Goal: Communication & Community: Participate in discussion

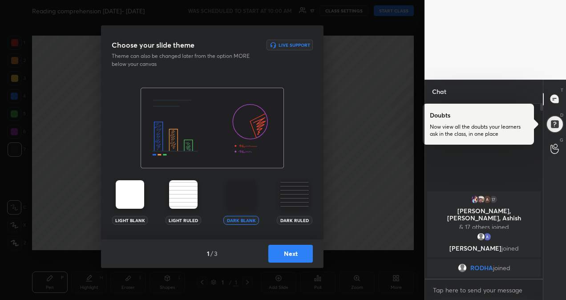
click at [240, 190] on img at bounding box center [241, 194] width 29 height 29
click at [293, 258] on button "Next" at bounding box center [291, 254] width 45 height 18
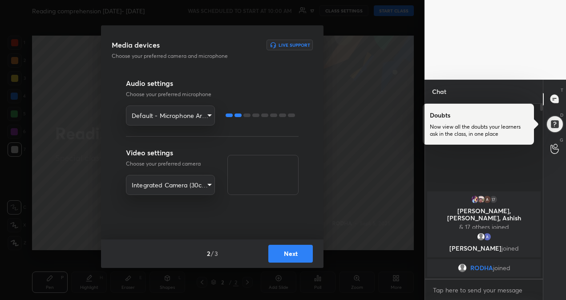
click at [290, 255] on button "Next" at bounding box center [291, 254] width 45 height 18
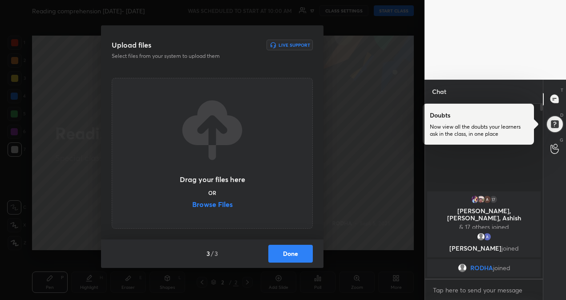
click at [224, 205] on label "Browse Files" at bounding box center [212, 205] width 41 height 9
click at [192, 205] on input "Browse Files" at bounding box center [192, 205] width 0 height 9
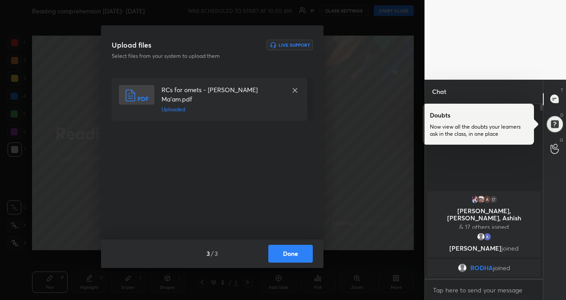
click at [301, 253] on button "Done" at bounding box center [291, 254] width 45 height 18
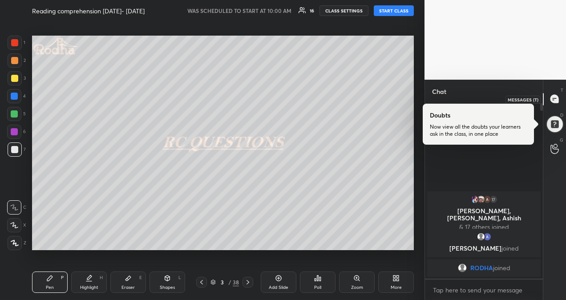
click at [555, 99] on icon at bounding box center [555, 99] width 8 height 8
click at [558, 128] on div at bounding box center [555, 124] width 19 height 19
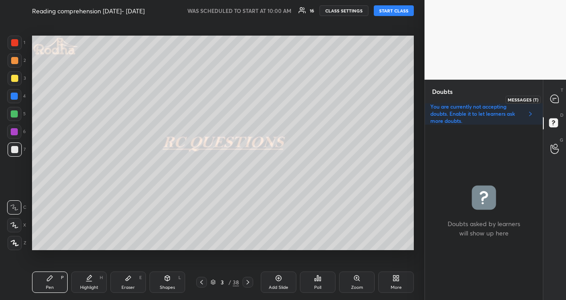
click at [558, 99] on icon at bounding box center [555, 99] width 8 height 8
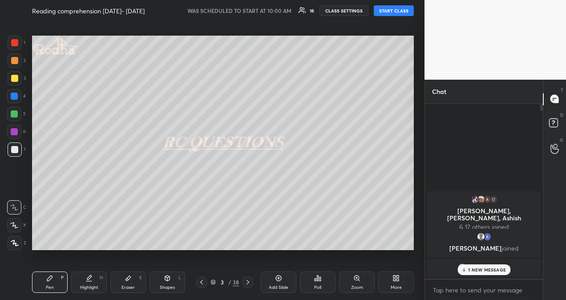
scroll to position [172, 115]
click at [493, 267] on p "1 NEW MESSAGE" at bounding box center [488, 269] width 38 height 5
click at [386, 10] on button "START CLASS" at bounding box center [394, 10] width 40 height 11
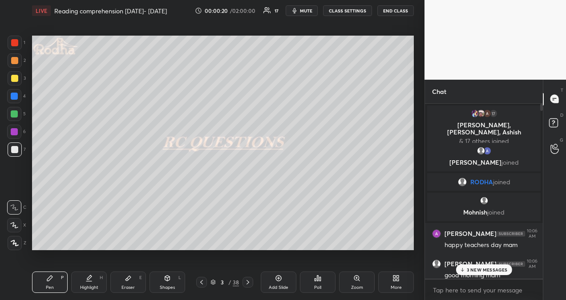
click at [491, 268] on p "3 NEW MESSAGES" at bounding box center [487, 269] width 41 height 5
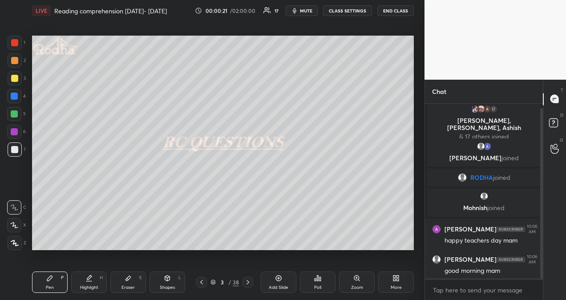
scroll to position [35, 0]
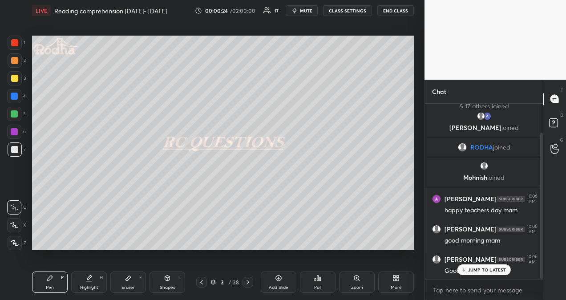
click at [487, 270] on p "JUMP TO LATEST" at bounding box center [488, 269] width 38 height 5
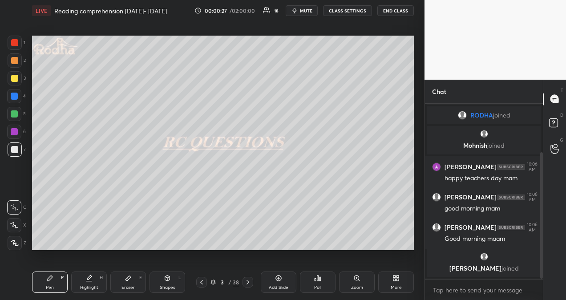
scroll to position [104, 0]
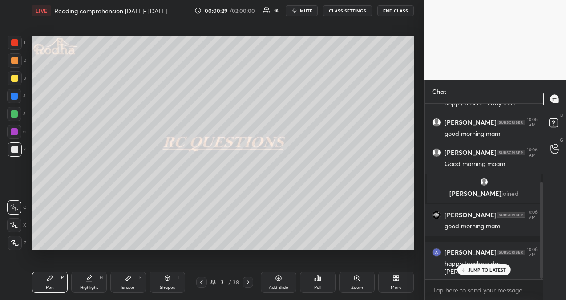
click at [496, 270] on p "JUMP TO LATEST" at bounding box center [488, 269] width 38 height 5
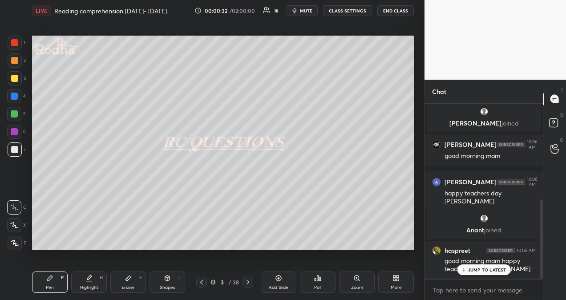
scroll to position [244, 0]
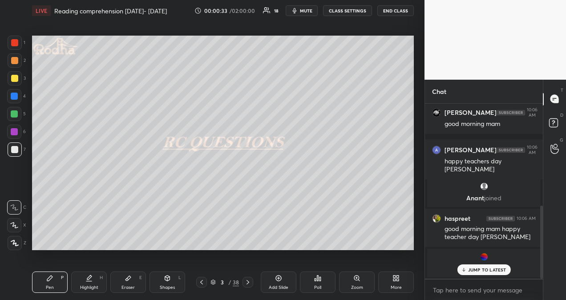
click at [498, 272] on p "JUMP TO LATEST" at bounding box center [488, 269] width 38 height 5
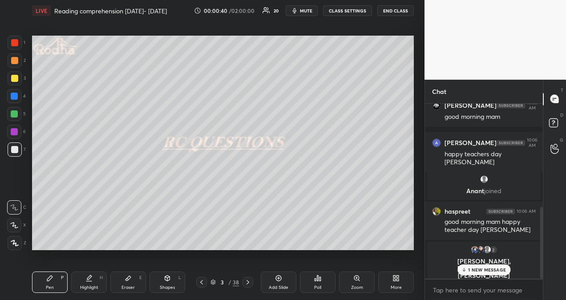
click at [496, 268] on p "1 NEW MESSAGE" at bounding box center [488, 269] width 38 height 5
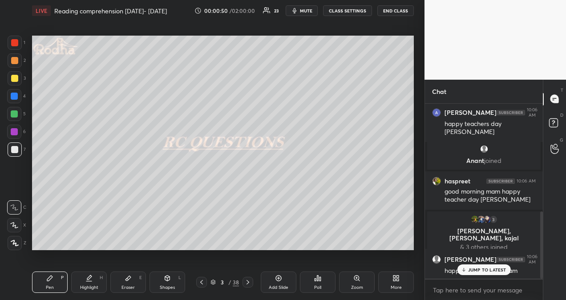
click at [482, 270] on p "JUMP TO LATEST" at bounding box center [488, 269] width 38 height 5
click at [279, 281] on icon at bounding box center [278, 278] width 7 height 7
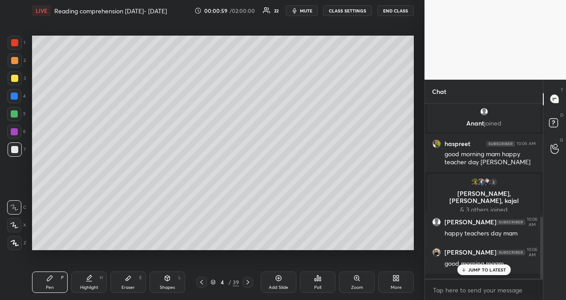
click at [14, 42] on div at bounding box center [14, 42] width 7 height 7
click at [13, 224] on icon at bounding box center [14, 225] width 8 height 6
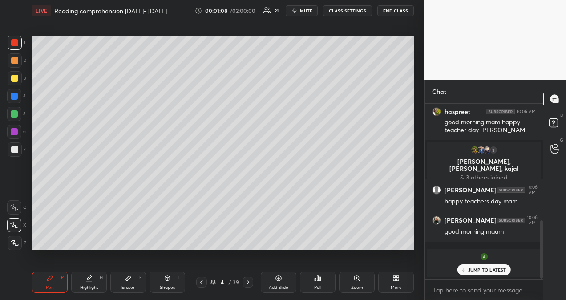
click at [490, 270] on p "JUMP TO LATEST" at bounding box center [488, 269] width 38 height 5
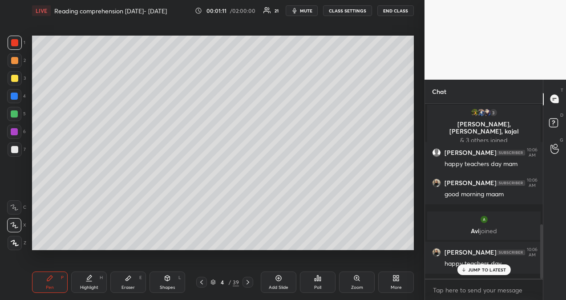
scroll to position [420, 0]
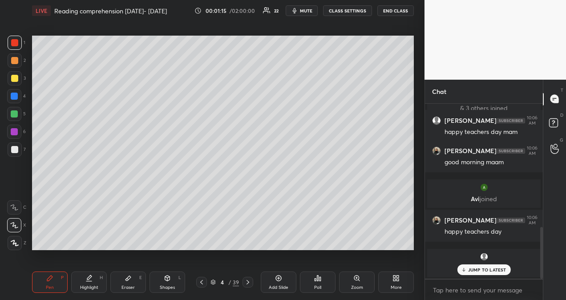
click at [489, 268] on p "JUMP TO LATEST" at bounding box center [488, 269] width 38 height 5
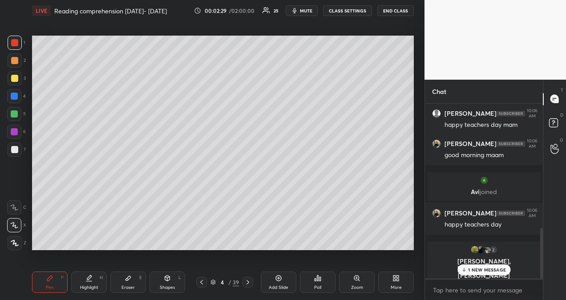
click at [279, 279] on icon at bounding box center [278, 278] width 3 height 3
click at [496, 270] on p "1 NEW MESSAGE" at bounding box center [488, 269] width 38 height 5
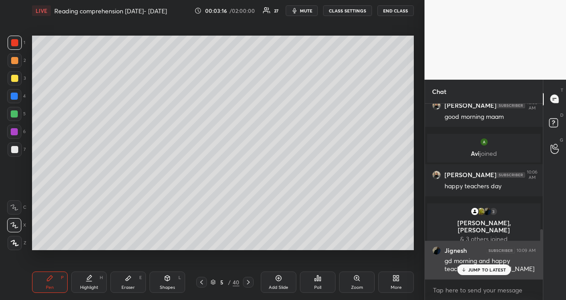
click at [473, 264] on div "gd morning and happy teacher's day [PERSON_NAME]" at bounding box center [490, 265] width 91 height 17
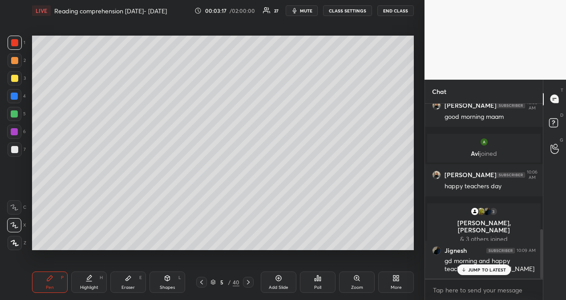
click at [473, 272] on p "JUMP TO LATEST" at bounding box center [488, 269] width 38 height 5
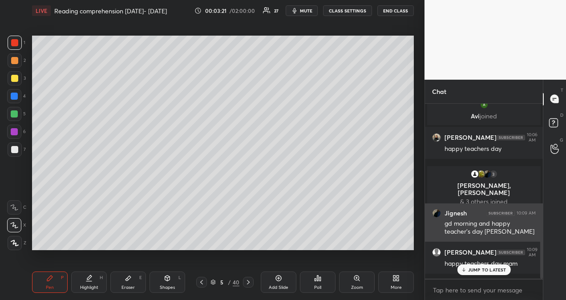
scroll to position [518, 0]
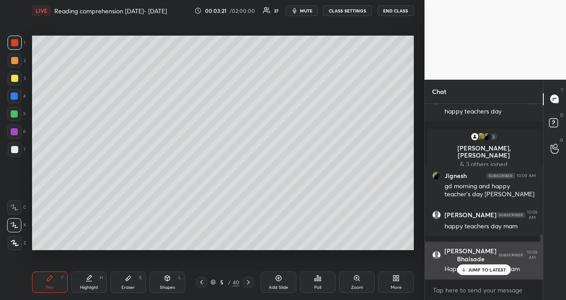
click at [473, 264] on div "Happy Teachers Day Mam" at bounding box center [490, 268] width 91 height 11
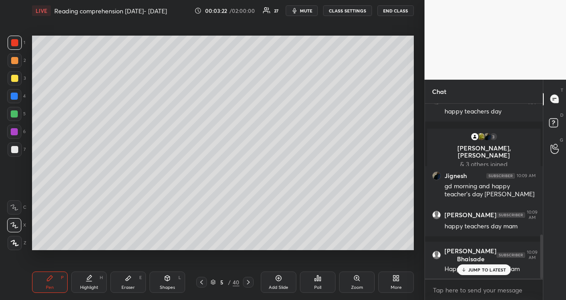
click at [495, 270] on p "JUMP TO LATEST" at bounding box center [488, 269] width 38 height 5
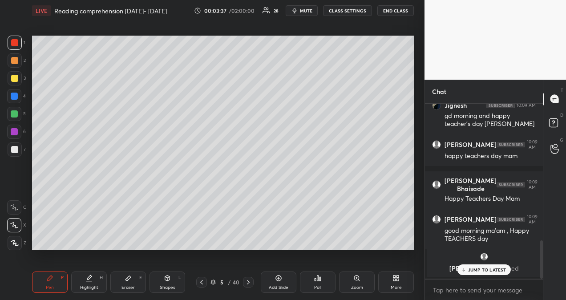
scroll to position [626, 0]
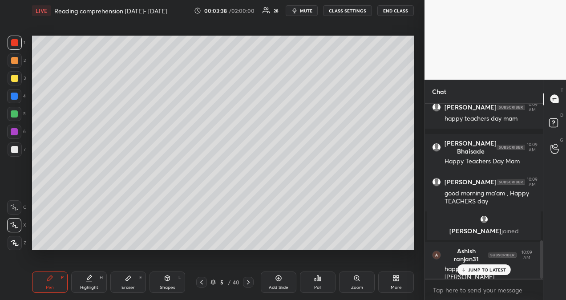
click at [484, 269] on p "JUMP TO LATEST" at bounding box center [488, 269] width 38 height 5
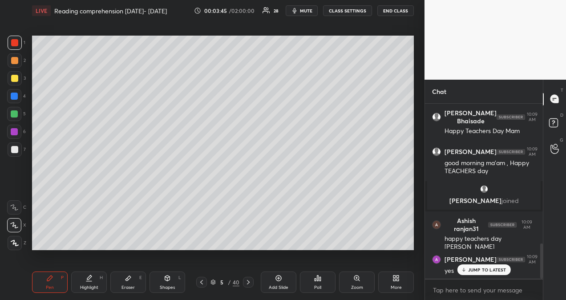
scroll to position [694, 0]
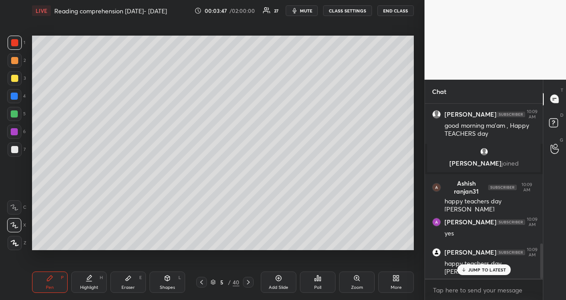
click at [488, 267] on p "JUMP TO LATEST" at bounding box center [488, 269] width 38 height 5
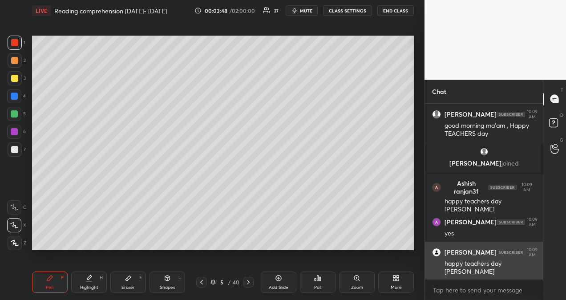
scroll to position [731, 0]
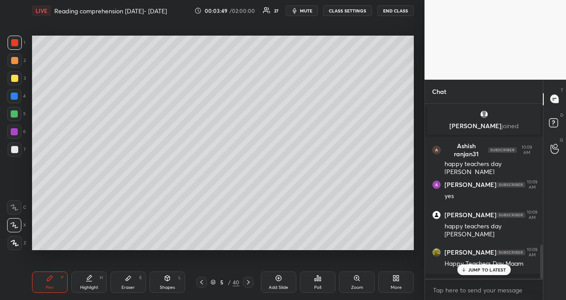
click at [462, 272] on icon at bounding box center [464, 269] width 6 height 5
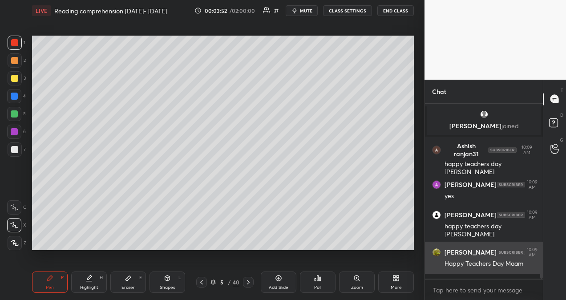
scroll to position [769, 0]
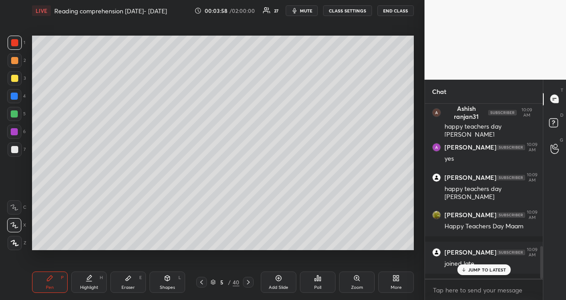
click at [470, 273] on p "JUMP TO LATEST" at bounding box center [488, 269] width 38 height 5
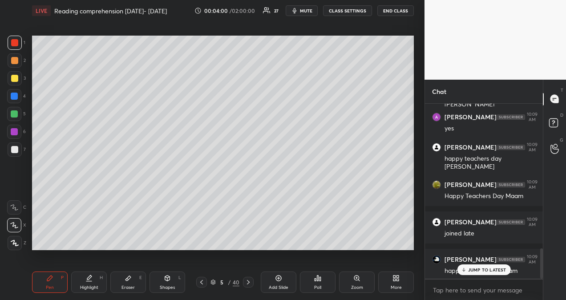
scroll to position [836, 0]
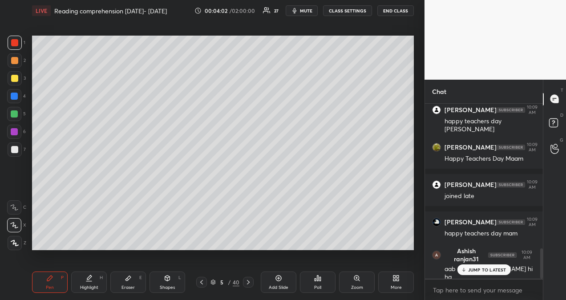
click at [476, 270] on p "JUMP TO LATEST" at bounding box center [488, 269] width 38 height 5
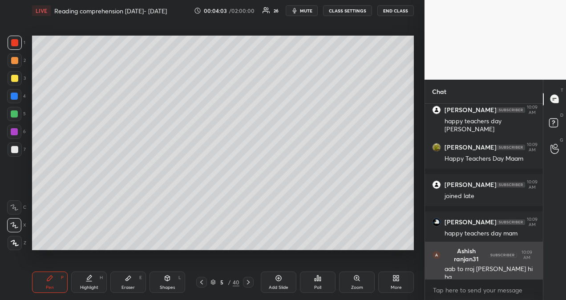
scroll to position [867, 0]
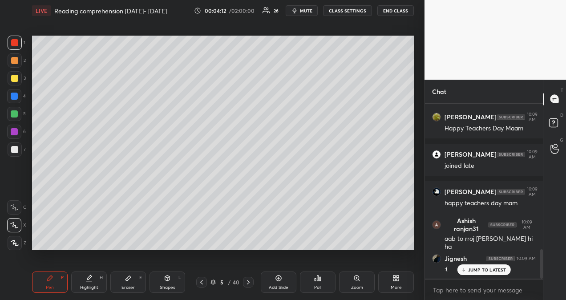
click at [201, 282] on icon at bounding box center [201, 282] width 7 height 7
click at [489, 272] on p "JUMP TO LATEST" at bounding box center [488, 269] width 38 height 5
click at [246, 284] on icon at bounding box center [248, 282] width 7 height 7
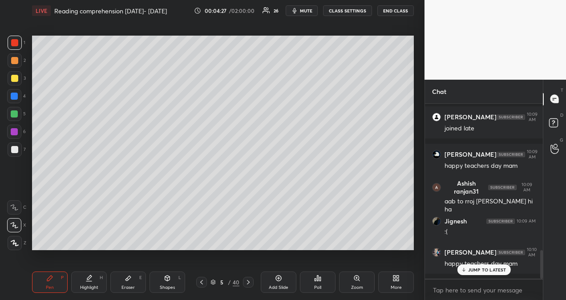
click at [487, 269] on p "JUMP TO LATEST" at bounding box center [488, 269] width 38 height 5
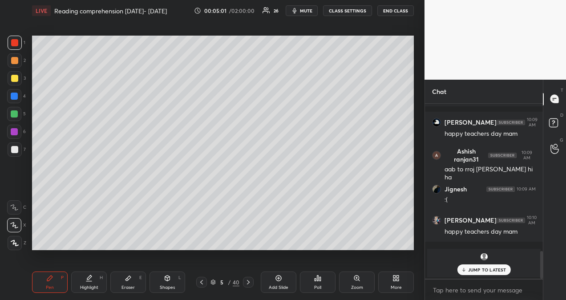
click at [486, 270] on p "JUMP TO LATEST" at bounding box center [488, 269] width 38 height 5
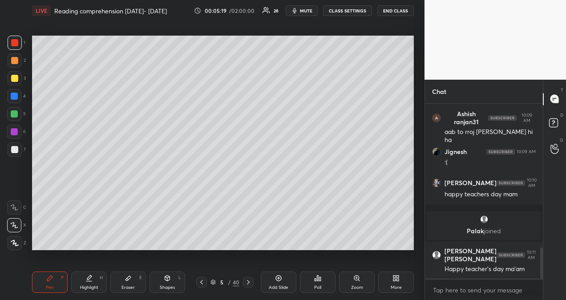
scroll to position [856, 0]
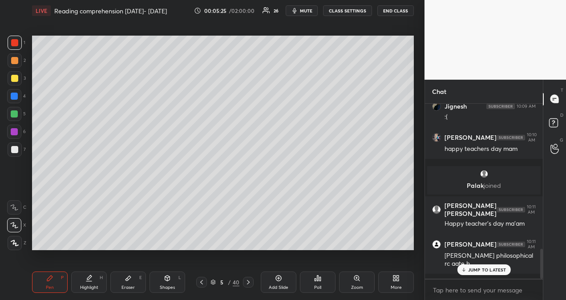
click at [493, 269] on p "JUMP TO LATEST" at bounding box center [488, 269] width 38 height 5
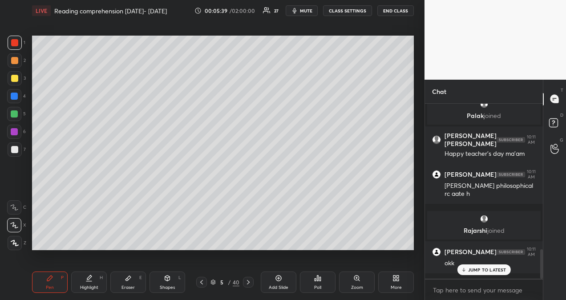
scroll to position [862, 0]
click at [484, 269] on p "JUMP TO LATEST" at bounding box center [488, 269] width 38 height 5
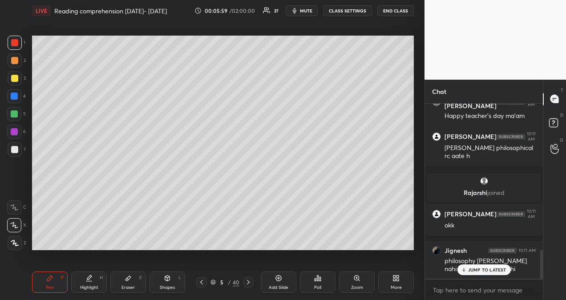
click at [475, 270] on p "JUMP TO LATEST" at bounding box center [488, 269] width 38 height 5
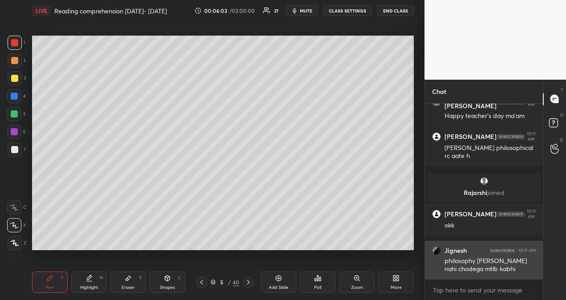
scroll to position [938, 0]
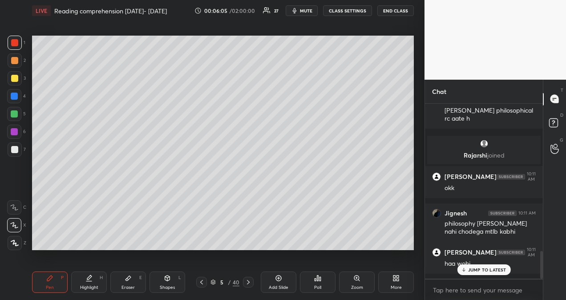
click at [464, 268] on icon at bounding box center [464, 269] width 6 height 5
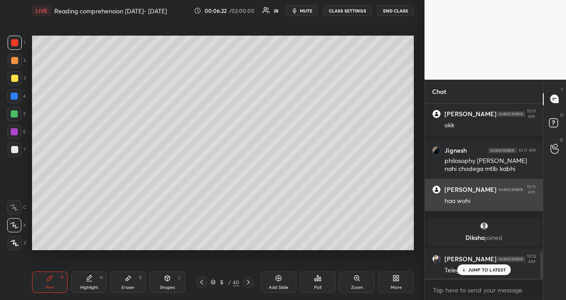
scroll to position [951, 0]
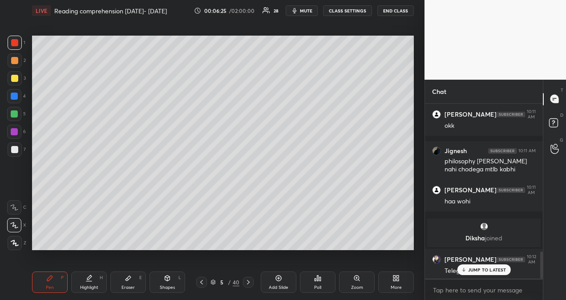
click at [485, 273] on p "JUMP TO LATEST" at bounding box center [488, 269] width 38 height 5
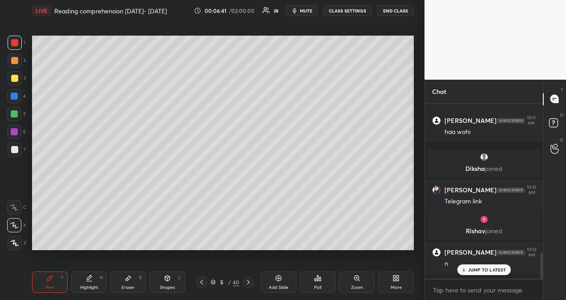
scroll to position [1036, 0]
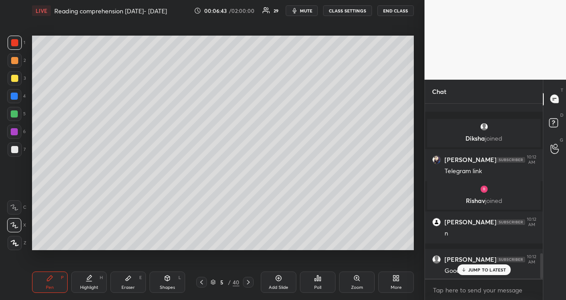
click at [489, 270] on p "JUMP TO LATEST" at bounding box center [488, 269] width 38 height 5
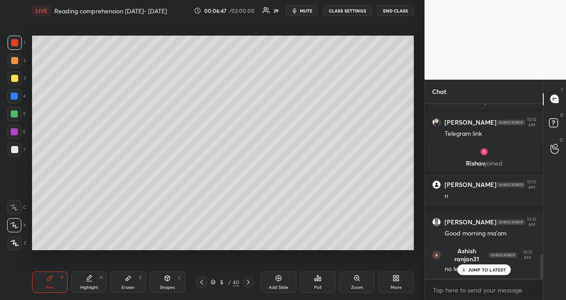
click at [489, 271] on p "JUMP TO LATEST" at bounding box center [488, 269] width 38 height 5
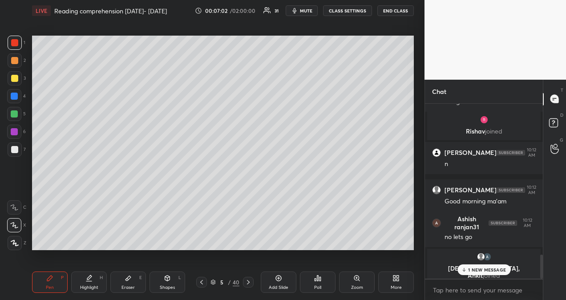
click at [249, 283] on icon at bounding box center [248, 282] width 3 height 4
click at [487, 271] on p "2 NEW MESSAGES" at bounding box center [487, 269] width 41 height 5
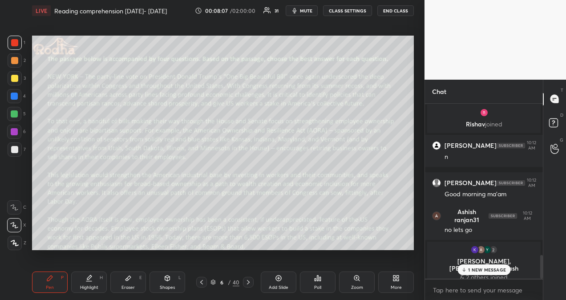
click at [474, 273] on p "1 NEW MESSAGE" at bounding box center [488, 269] width 38 height 5
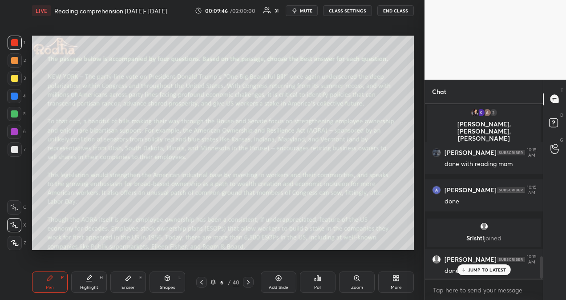
scroll to position [1218, 0]
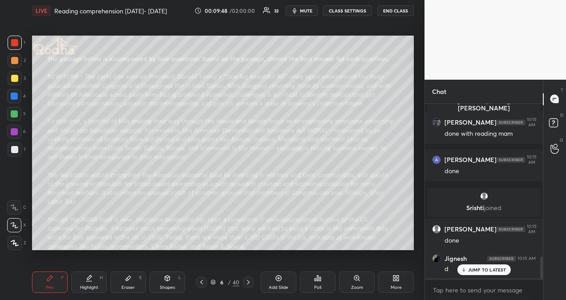
click at [466, 271] on icon at bounding box center [464, 269] width 6 height 5
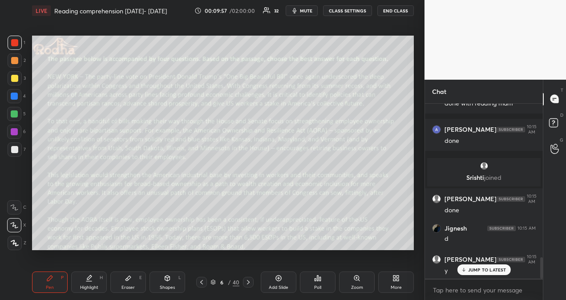
click at [490, 272] on p "JUMP TO LATEST" at bounding box center [488, 269] width 38 height 5
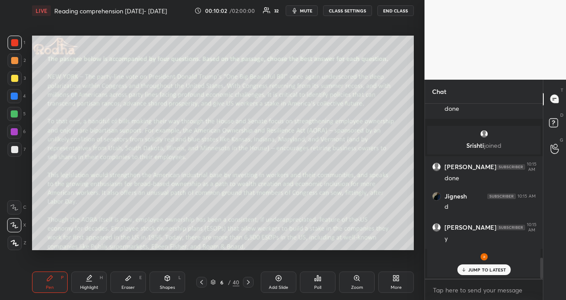
scroll to position [1230, 0]
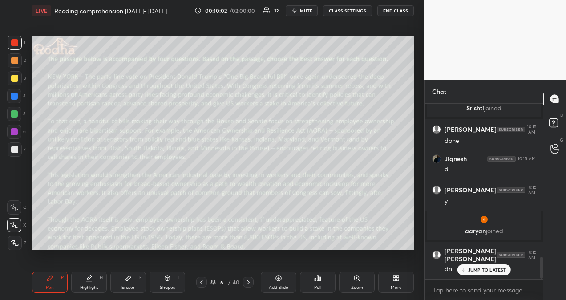
click at [246, 283] on icon at bounding box center [248, 282] width 7 height 7
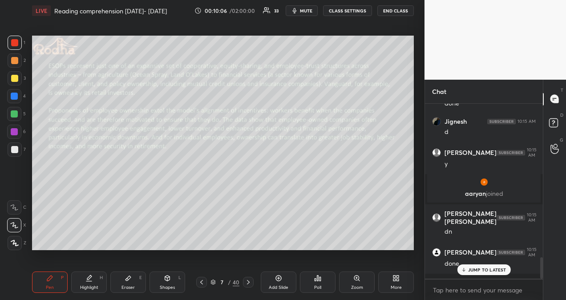
click at [474, 268] on p "JUMP TO LATEST" at bounding box center [488, 269] width 38 height 5
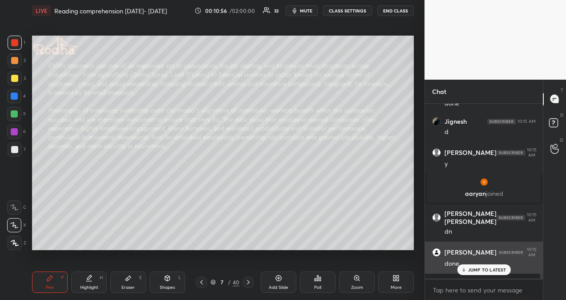
scroll to position [1305, 0]
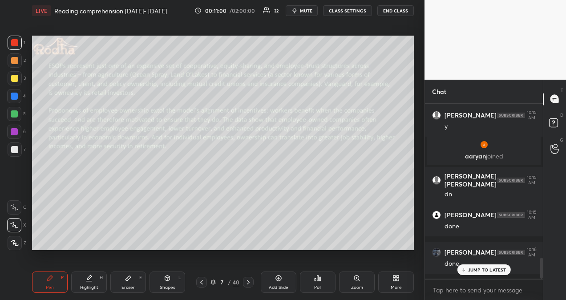
click at [470, 271] on p "JUMP TO LATEST" at bounding box center [488, 269] width 38 height 5
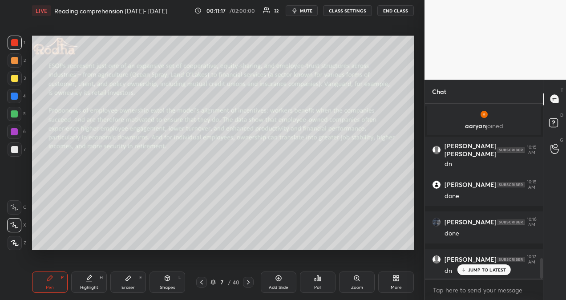
scroll to position [1373, 0]
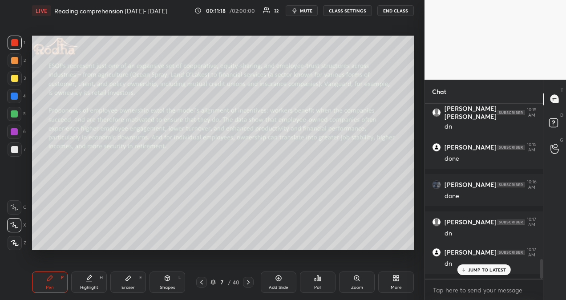
click at [465, 268] on icon at bounding box center [464, 269] width 6 height 5
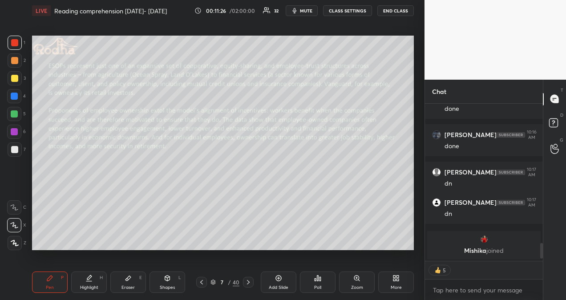
type textarea "x"
click at [247, 284] on icon at bounding box center [248, 282] width 7 height 7
click at [312, 282] on div "Poll" at bounding box center [318, 282] width 36 height 21
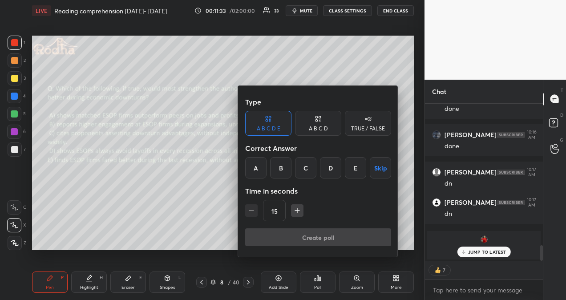
click at [257, 168] on div "A" at bounding box center [255, 167] width 21 height 21
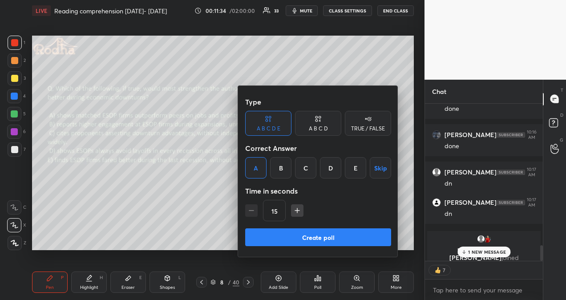
click at [297, 212] on icon "button" at bounding box center [297, 210] width 0 height 4
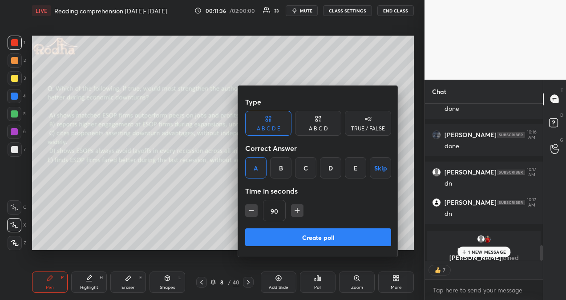
click at [297, 212] on icon "button" at bounding box center [297, 210] width 0 height 4
type input "105"
type textarea "x"
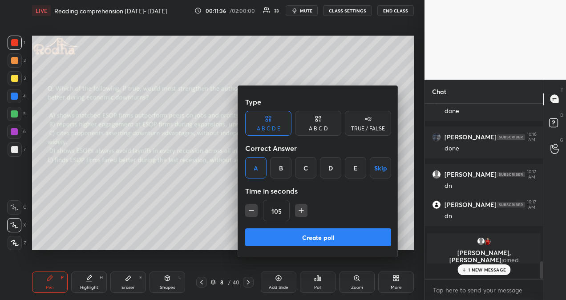
scroll to position [1405, 0]
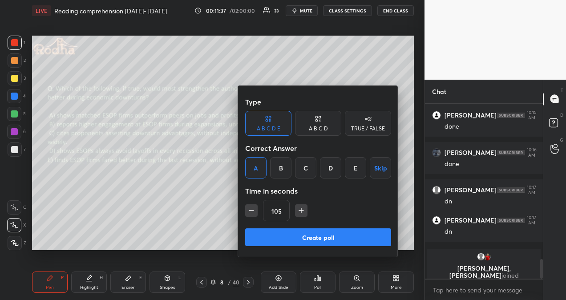
click at [297, 212] on icon "button" at bounding box center [301, 210] width 9 height 9
type input "120"
click at [302, 235] on button "Create poll" at bounding box center [318, 237] width 146 height 18
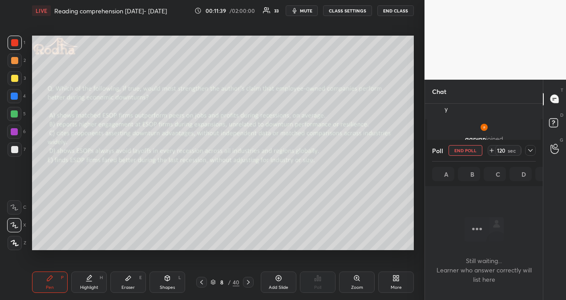
scroll to position [1187, 0]
click at [533, 149] on icon at bounding box center [530, 150] width 7 height 7
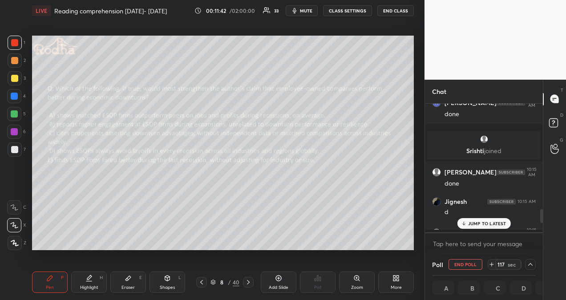
scroll to position [3, 3]
click at [493, 221] on p "JUMP TO LATEST" at bounding box center [488, 223] width 38 height 5
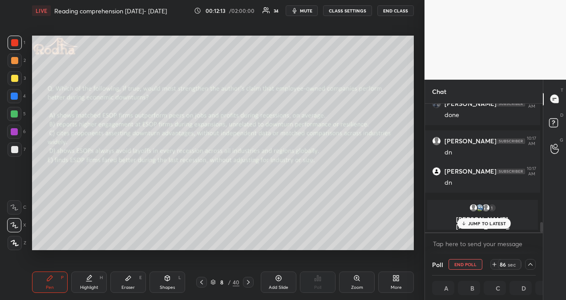
scroll to position [1461, 0]
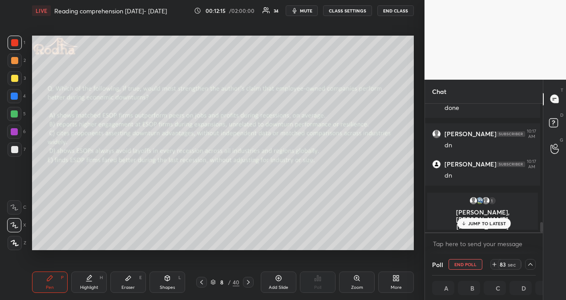
click at [501, 222] on p "JUMP TO LATEST" at bounding box center [488, 223] width 38 height 5
drag, startPoint x: 539, startPoint y: 225, endPoint x: 538, endPoint y: 241, distance: 16.0
click at [538, 241] on div "[PERSON_NAME] 10:15 AM done [PERSON_NAME] 10:16 AM done [PERSON_NAME] 10:17 AM …" at bounding box center [484, 179] width 118 height 151
click at [492, 223] on p "JUMP TO LATEST" at bounding box center [488, 223] width 38 height 5
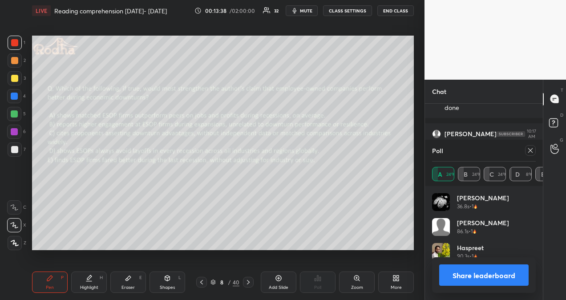
scroll to position [104, 101]
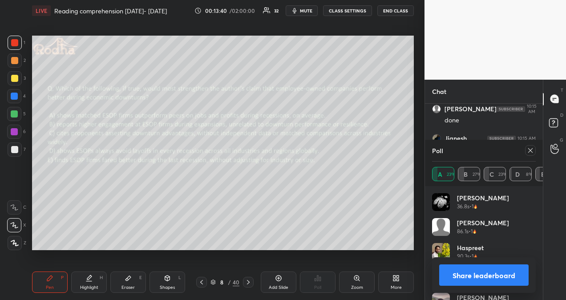
click at [532, 149] on icon at bounding box center [530, 150] width 7 height 7
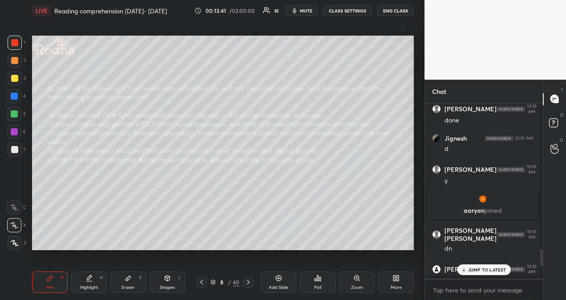
scroll to position [194, 115]
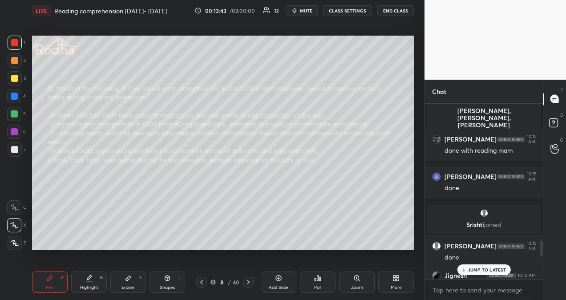
click at [495, 273] on div "JUMP TO LATEST" at bounding box center [483, 270] width 53 height 11
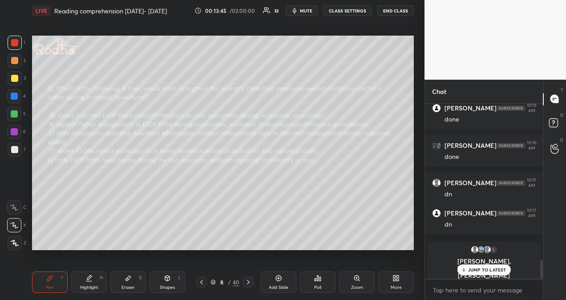
scroll to position [1483, 0]
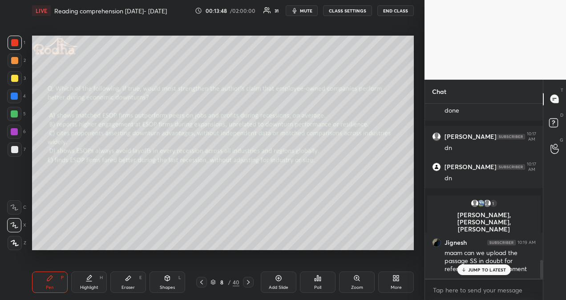
click at [474, 268] on p "JUMP TO LATEST" at bounding box center [488, 269] width 38 height 5
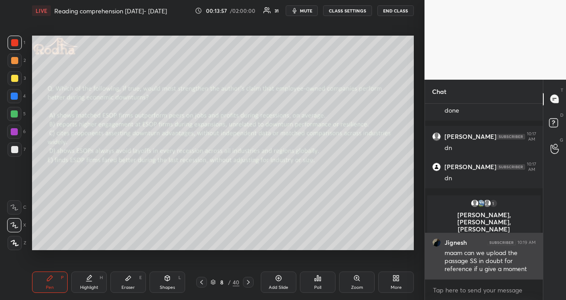
scroll to position [1515, 0]
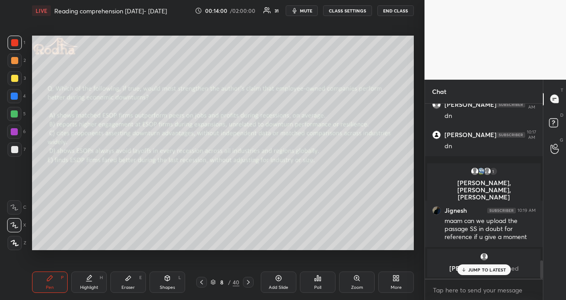
click at [468, 269] on div "JUMP TO LATEST" at bounding box center [483, 270] width 53 height 11
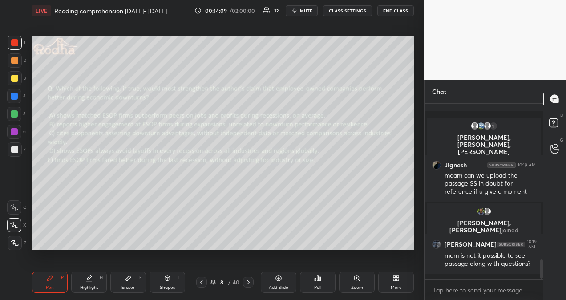
scroll to position [1452, 0]
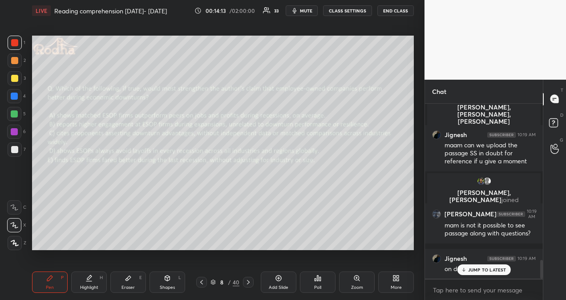
click at [477, 269] on p "JUMP TO LATEST" at bounding box center [488, 269] width 38 height 5
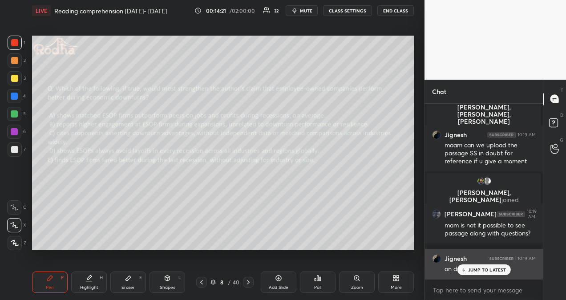
scroll to position [1482, 0]
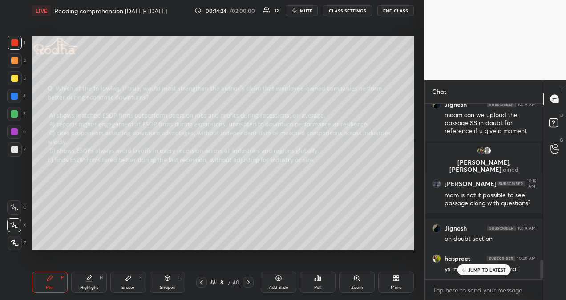
click at [489, 273] on div "JUMP TO LATEST" at bounding box center [483, 270] width 53 height 11
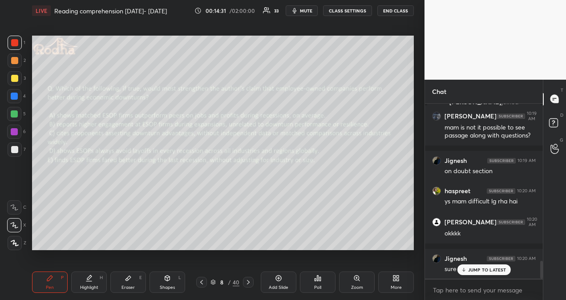
click at [488, 269] on p "JUMP TO LATEST" at bounding box center [488, 269] width 38 height 5
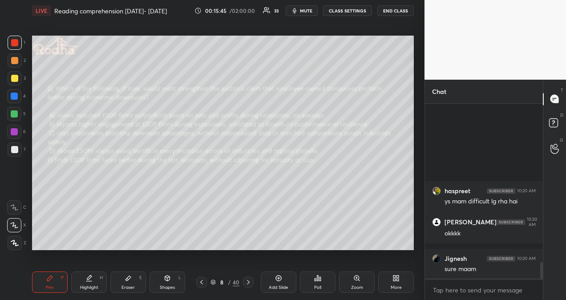
scroll to position [1667, 0]
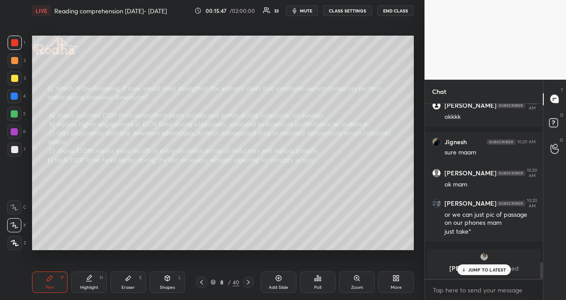
click at [472, 268] on p "JUMP TO LATEST" at bounding box center [488, 269] width 38 height 5
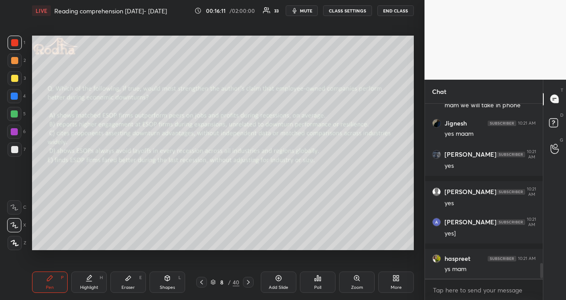
scroll to position [1804, 0]
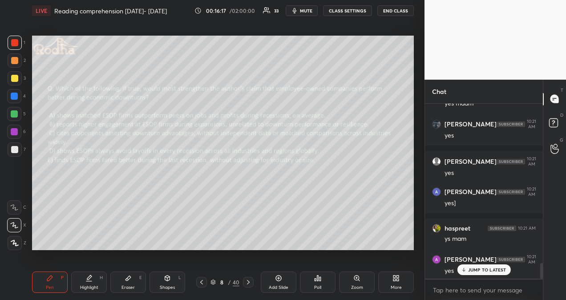
click at [482, 274] on div "JUMP TO LATEST" at bounding box center [483, 270] width 53 height 11
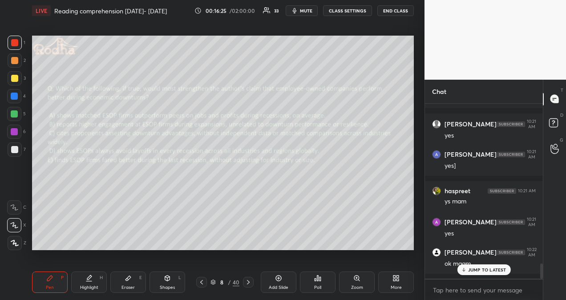
scroll to position [1871, 0]
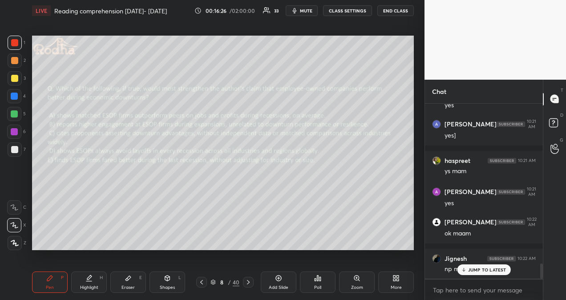
click at [476, 272] on p "JUMP TO LATEST" at bounding box center [488, 269] width 38 height 5
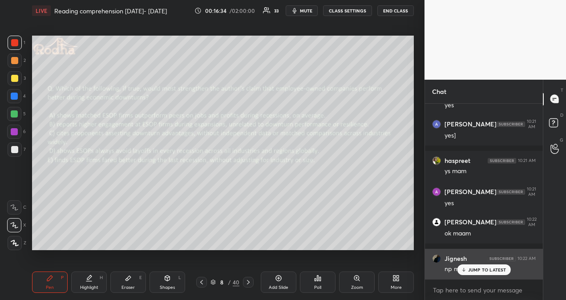
scroll to position [1909, 0]
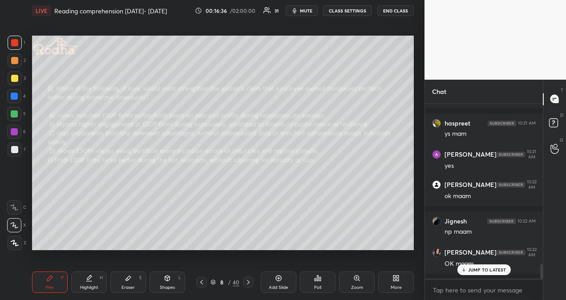
click at [477, 273] on div "JUMP TO LATEST" at bounding box center [483, 270] width 53 height 11
click at [203, 282] on icon at bounding box center [201, 282] width 7 height 7
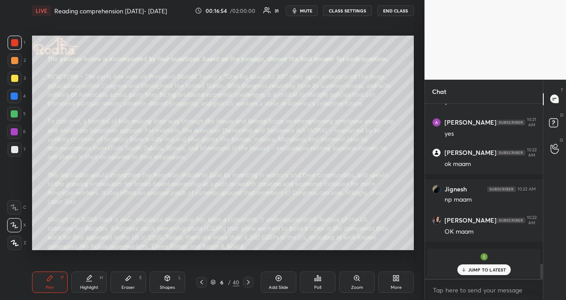
click at [501, 271] on p "JUMP TO LATEST" at bounding box center [488, 269] width 38 height 5
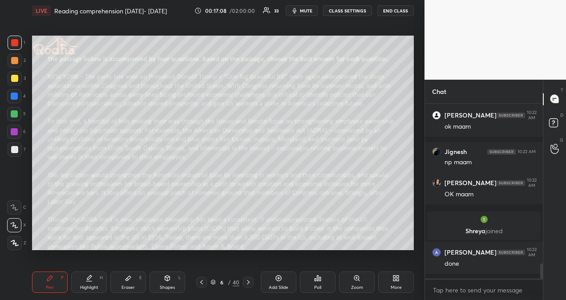
scroll to position [1865, 0]
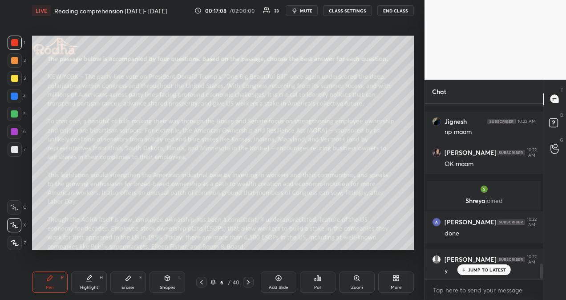
click at [250, 283] on icon at bounding box center [248, 282] width 7 height 7
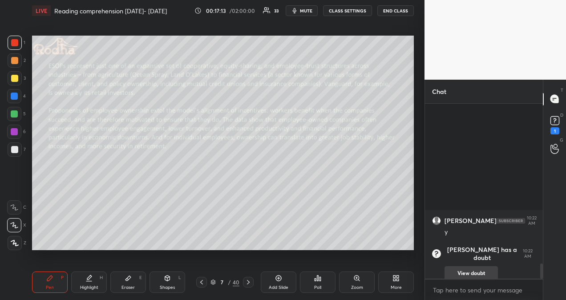
click at [460, 266] on button "View doubt" at bounding box center [471, 273] width 53 height 14
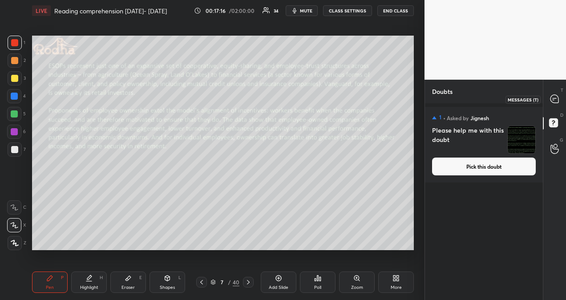
click at [554, 99] on icon at bounding box center [555, 99] width 8 height 8
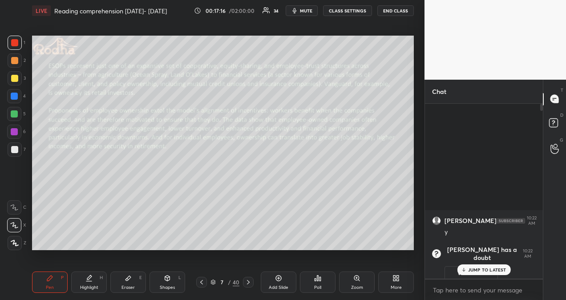
scroll to position [172, 115]
click at [497, 271] on p "JUMP TO LATEST" at bounding box center [488, 269] width 38 height 5
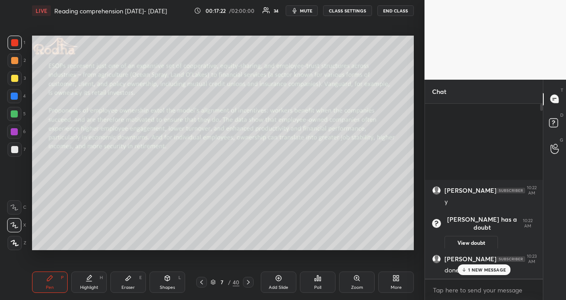
click at [471, 273] on p "1 NEW MESSAGE" at bounding box center [488, 269] width 38 height 5
click at [249, 283] on icon at bounding box center [248, 282] width 3 height 4
click at [313, 284] on div "Poll" at bounding box center [318, 282] width 36 height 21
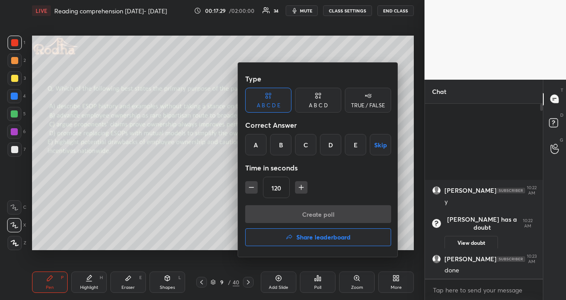
click at [277, 147] on div "B" at bounding box center [280, 144] width 21 height 21
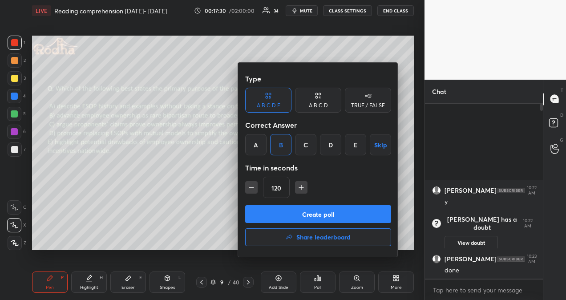
click at [295, 216] on button "Create poll" at bounding box center [318, 214] width 146 height 18
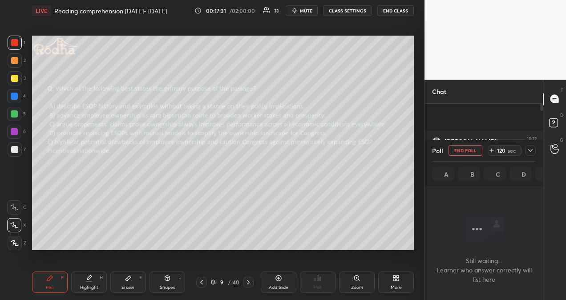
scroll to position [3, 3]
click at [555, 120] on icon at bounding box center [555, 120] width 3 height 4
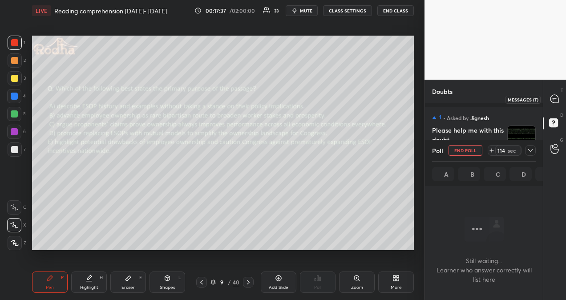
click at [555, 102] on icon at bounding box center [555, 99] width 8 height 8
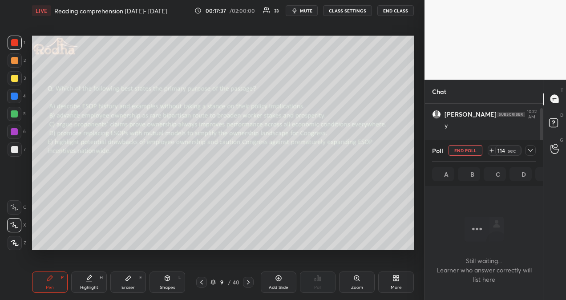
scroll to position [123, 115]
click at [530, 149] on icon at bounding box center [530, 150] width 7 height 7
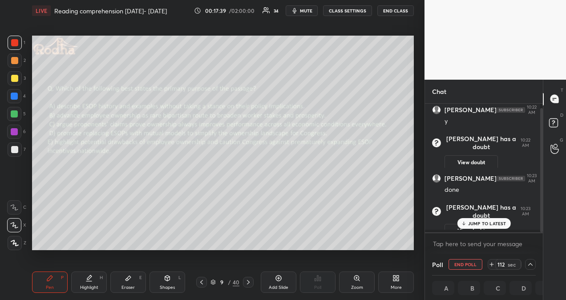
scroll to position [0, 0]
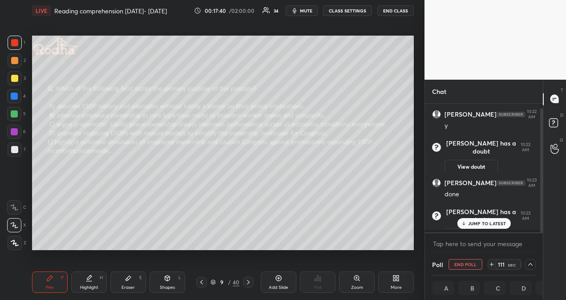
click at [498, 221] on p "JUMP TO LATEST" at bounding box center [488, 223] width 38 height 5
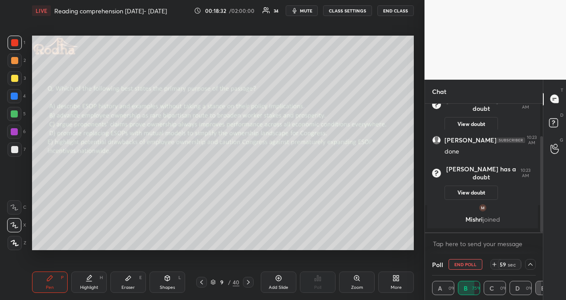
scroll to position [80, 0]
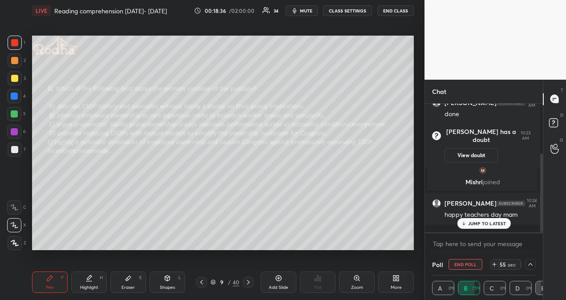
click at [474, 221] on p "JUMP TO LATEST" at bounding box center [488, 223] width 38 height 5
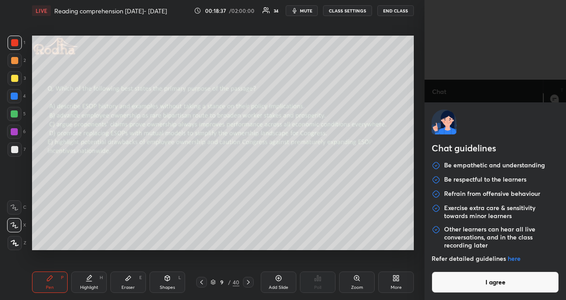
click at [456, 244] on body "1 2 3 4 5 6 7 R O A L C X Z Erase all C X Z LIVE Reading comprehension [DATE]- …" at bounding box center [283, 150] width 566 height 300
click at [473, 287] on button "I agree" at bounding box center [495, 282] width 127 height 21
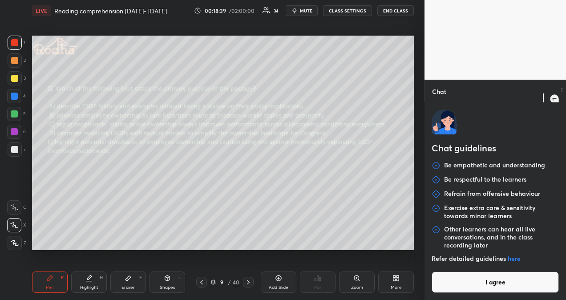
type textarea "x"
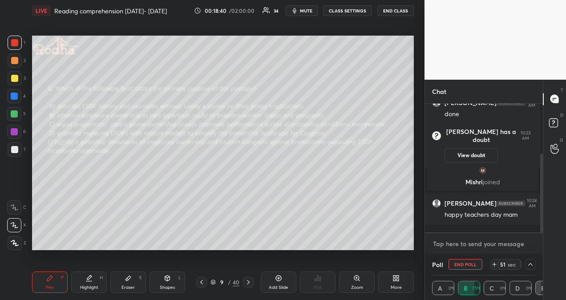
type textarea "t"
type textarea "x"
type textarea "th"
type textarea "x"
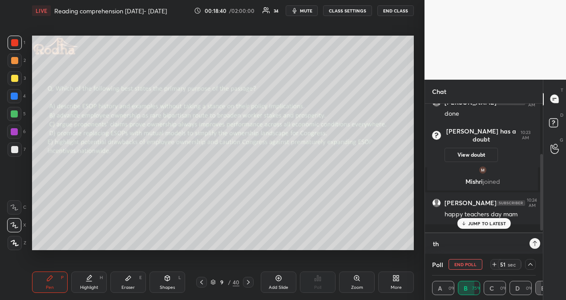
scroll to position [80, 0]
type textarea "tha"
type textarea "x"
type textarea "than"
type textarea "x"
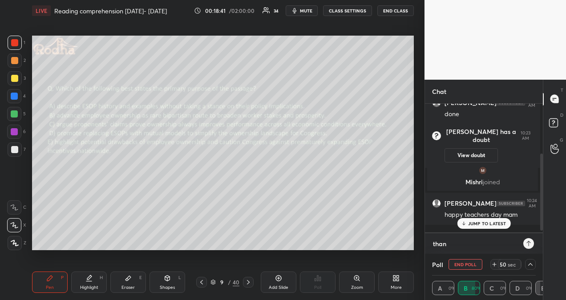
type textarea "thank"
type textarea "x"
type textarea "thanks"
type textarea "x"
type textarea "thanks"
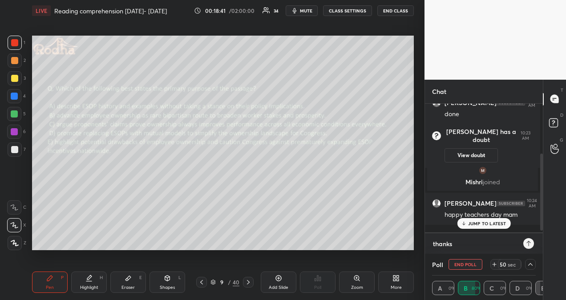
type textarea "x"
type textarea "thanks d"
type textarea "x"
type textarea "thanks dh"
type textarea "x"
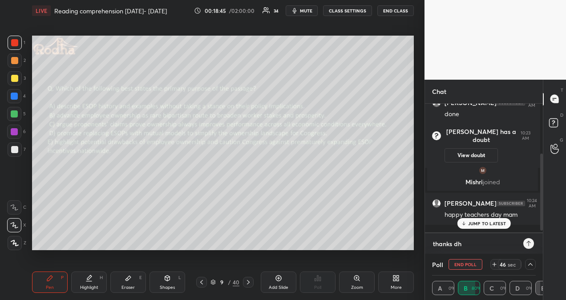
type textarea "thanks dhr"
type textarea "x"
type textarea "thanks dhru"
type textarea "x"
type textarea "thanks [PERSON_NAME]"
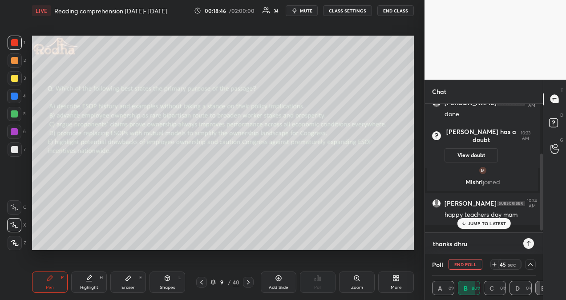
type textarea "x"
type textarea "thanks [PERSON_NAME]"
type textarea "x"
type textarea "thanks [PERSON_NAME]"
type textarea "x"
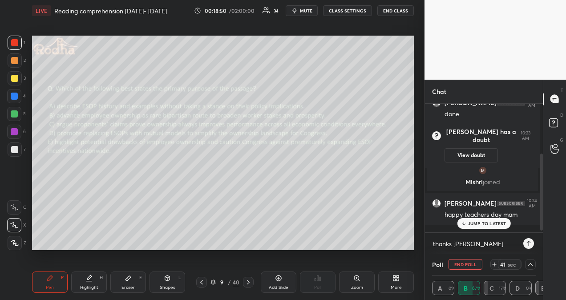
click at [527, 244] on icon at bounding box center [529, 243] width 7 height 7
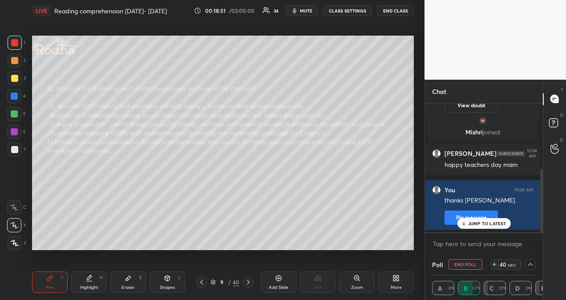
click at [491, 221] on p "JUMP TO LATEST" at bounding box center [488, 223] width 38 height 5
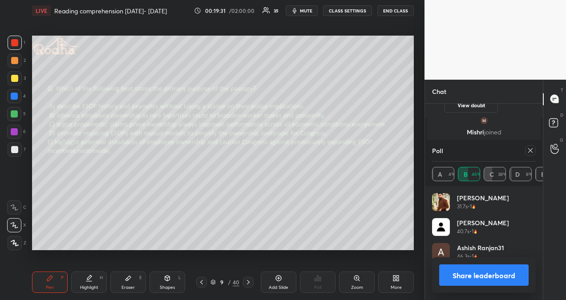
scroll to position [104, 101]
click at [249, 281] on icon at bounding box center [248, 282] width 7 height 7
click at [533, 148] on icon at bounding box center [530, 150] width 7 height 7
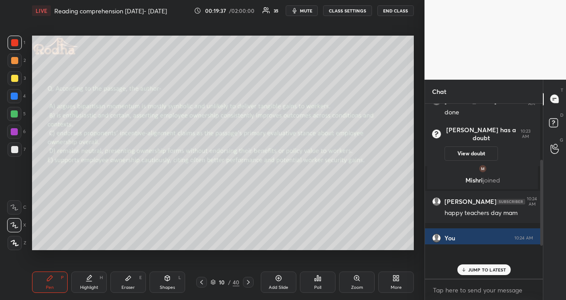
scroll to position [165, 113]
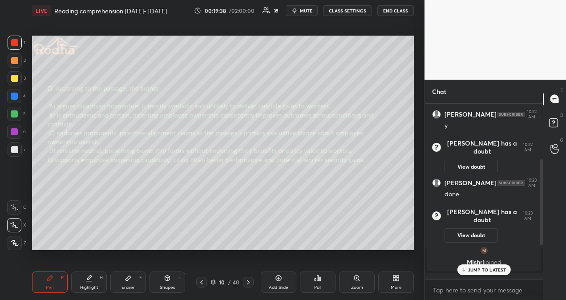
click at [482, 268] on p "JUMP TO LATEST" at bounding box center [488, 269] width 38 height 5
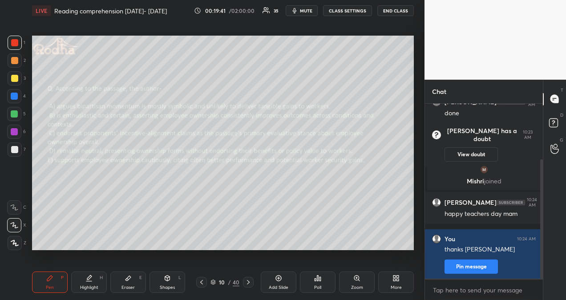
click at [249, 282] on icon at bounding box center [248, 282] width 7 height 7
click at [320, 283] on div "Poll" at bounding box center [318, 282] width 36 height 21
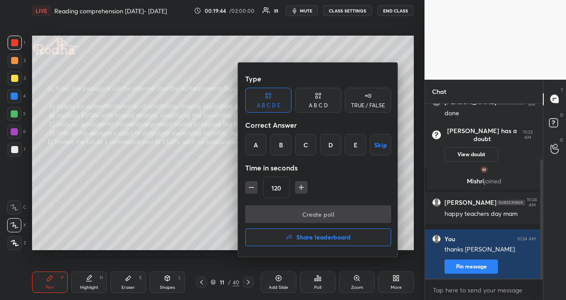
click at [355, 146] on div "E" at bounding box center [355, 144] width 21 height 21
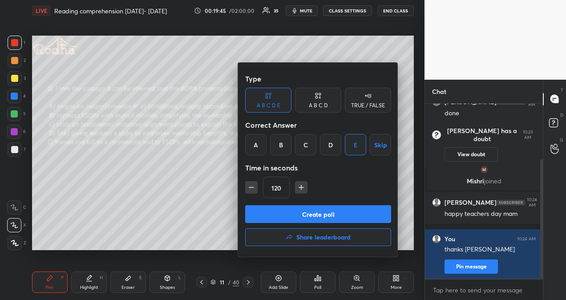
click at [344, 212] on button "Create poll" at bounding box center [318, 214] width 146 height 18
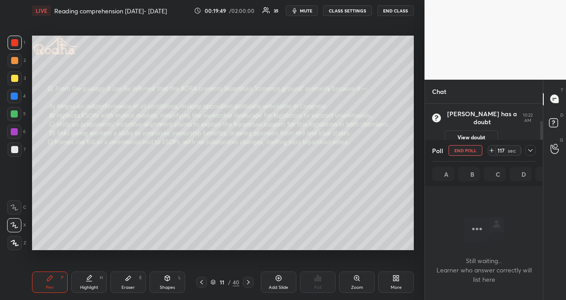
click at [532, 150] on icon at bounding box center [530, 150] width 7 height 7
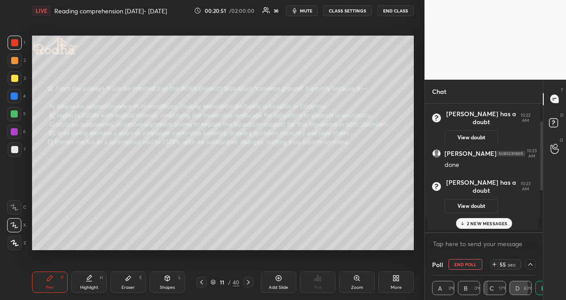
click at [502, 221] on p "2 NEW MESSAGES" at bounding box center [487, 223] width 41 height 5
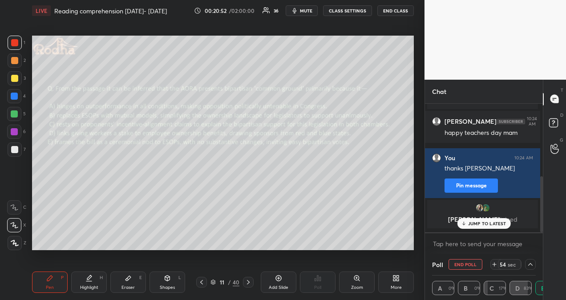
click at [502, 221] on p "JUMP TO LATEST" at bounding box center [488, 223] width 38 height 5
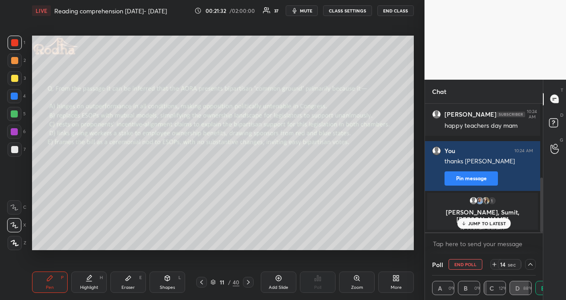
click at [493, 221] on p "JUMP TO LATEST" at bounding box center [488, 223] width 38 height 5
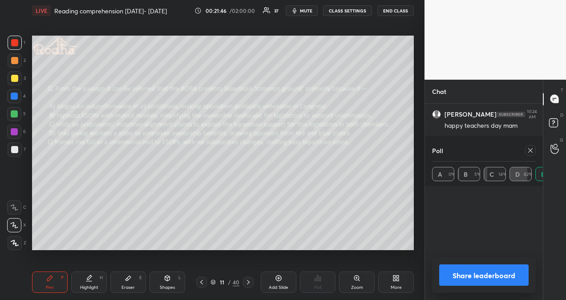
scroll to position [111, 0]
click at [531, 147] on icon at bounding box center [530, 150] width 7 height 7
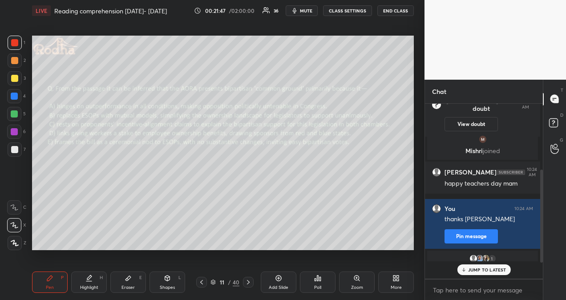
scroll to position [3, 3]
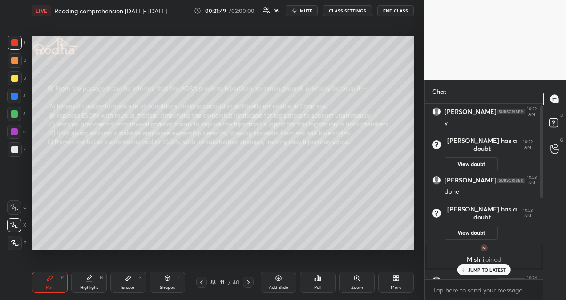
click at [469, 269] on p "JUMP TO LATEST" at bounding box center [488, 269] width 38 height 5
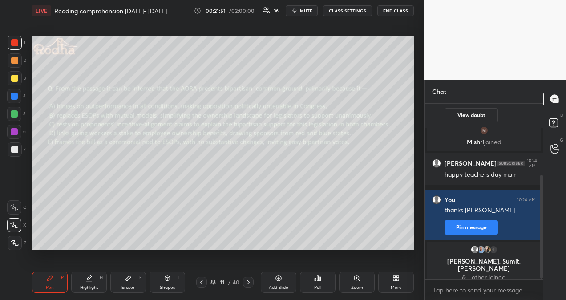
click at [248, 286] on div at bounding box center [248, 282] width 11 height 11
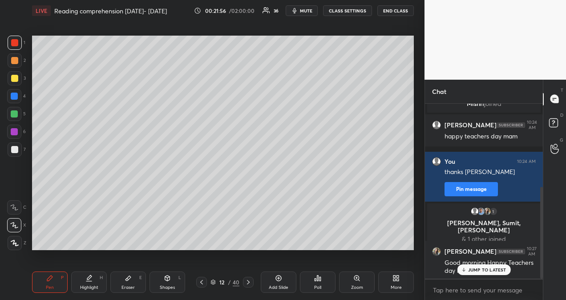
click at [203, 284] on icon at bounding box center [201, 282] width 7 height 7
click at [200, 281] on icon at bounding box center [201, 282] width 7 height 7
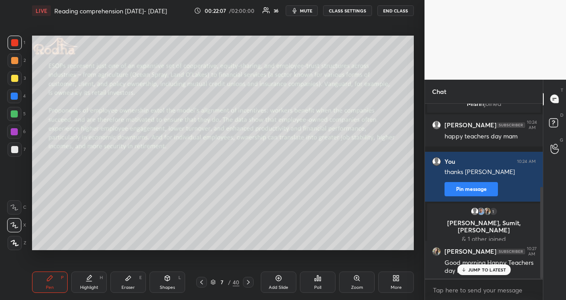
scroll to position [189, 0]
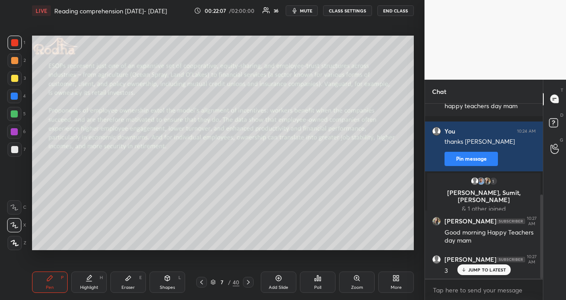
click at [249, 283] on icon at bounding box center [248, 282] width 7 height 7
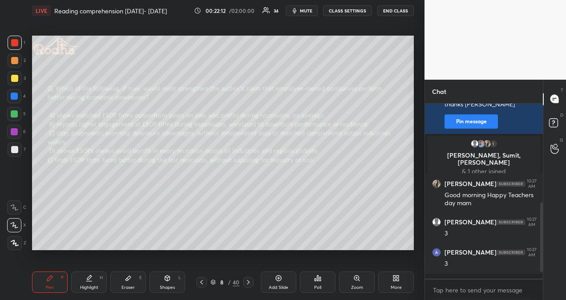
scroll to position [264, 0]
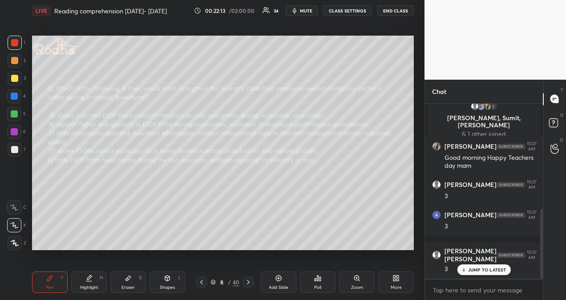
click at [248, 285] on icon at bounding box center [248, 282] width 7 height 7
click at [203, 284] on icon at bounding box center [201, 282] width 7 height 7
click at [476, 269] on p "JUMP TO LATEST" at bounding box center [488, 269] width 38 height 5
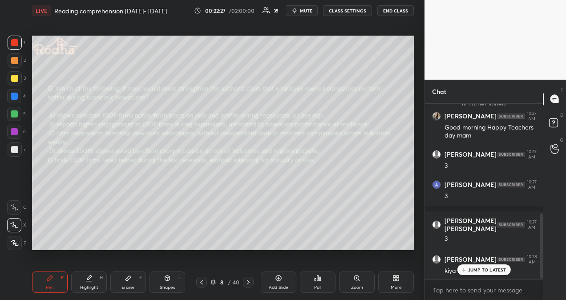
click at [318, 281] on icon at bounding box center [318, 278] width 1 height 5
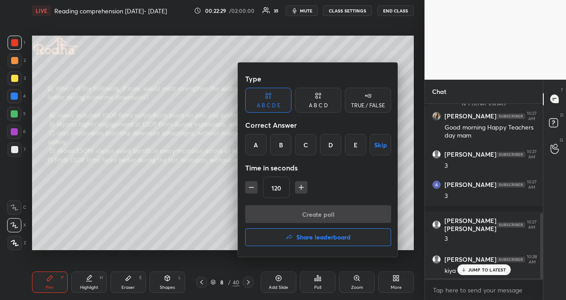
click at [204, 237] on div at bounding box center [283, 150] width 566 height 300
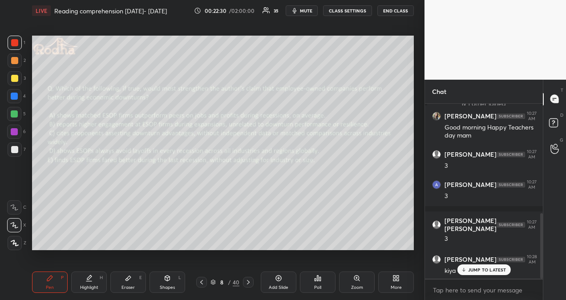
click at [463, 267] on div "JUMP TO LATEST" at bounding box center [483, 270] width 53 height 11
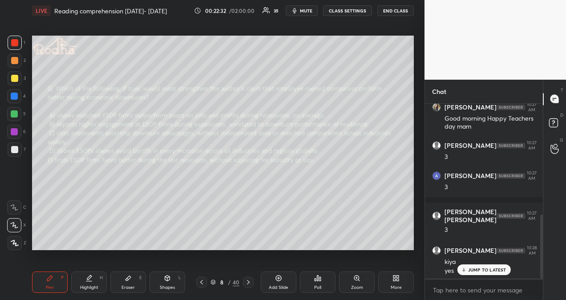
click at [246, 283] on icon at bounding box center [248, 282] width 7 height 7
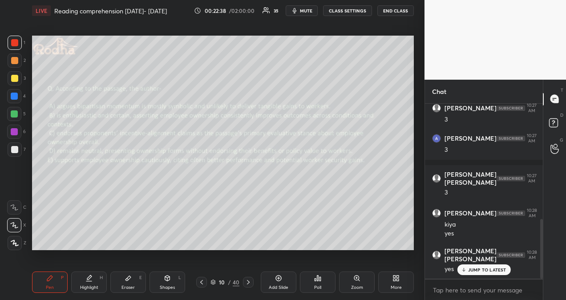
click at [493, 273] on div "JUMP TO LATEST" at bounding box center [483, 270] width 53 height 11
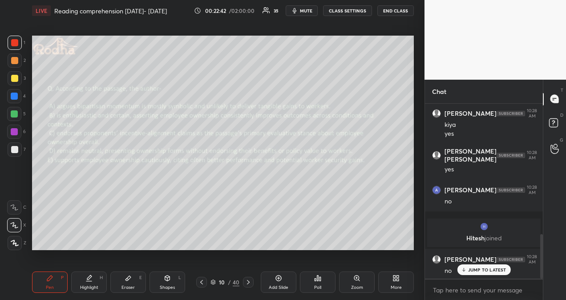
scroll to position [515, 0]
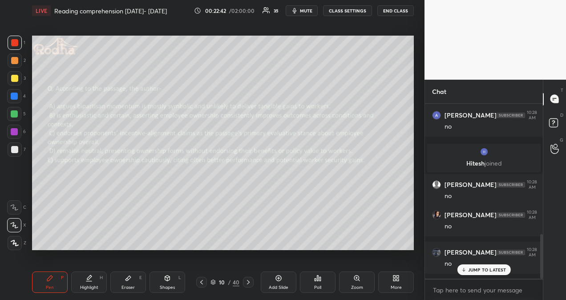
click at [318, 280] on icon at bounding box center [318, 278] width 1 height 5
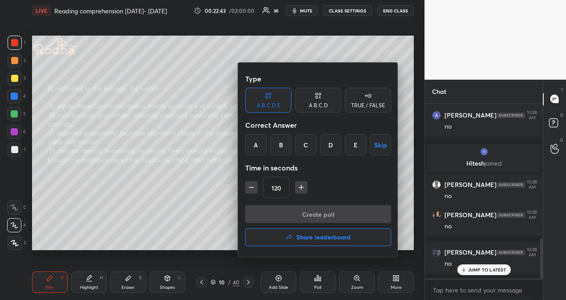
scroll to position [590, 0]
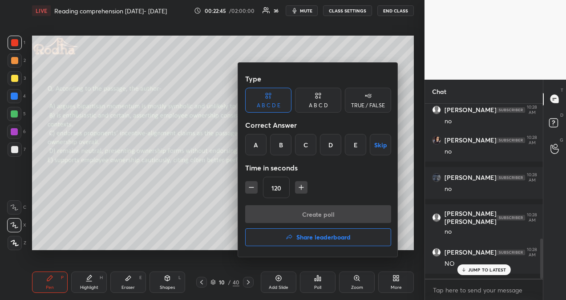
click at [335, 146] on div "D" at bounding box center [330, 144] width 21 height 21
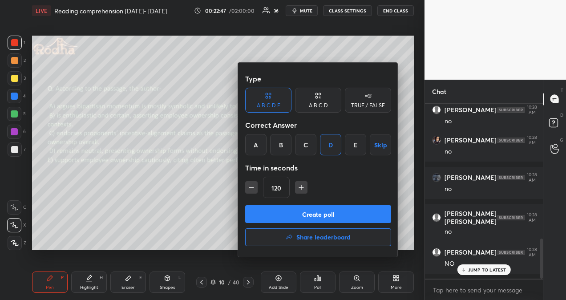
click at [330, 218] on button "Create poll" at bounding box center [318, 214] width 146 height 18
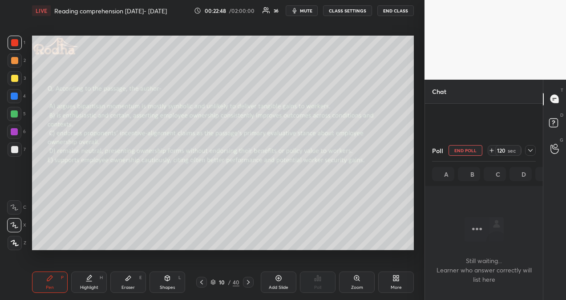
scroll to position [341, 0]
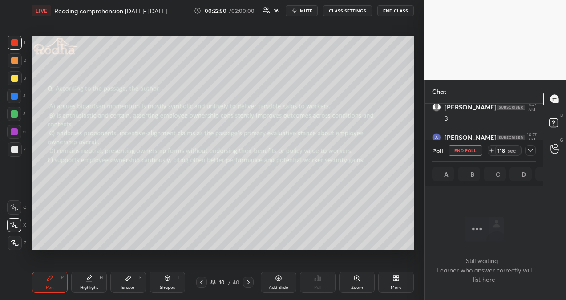
click at [532, 147] on icon at bounding box center [530, 150] width 7 height 7
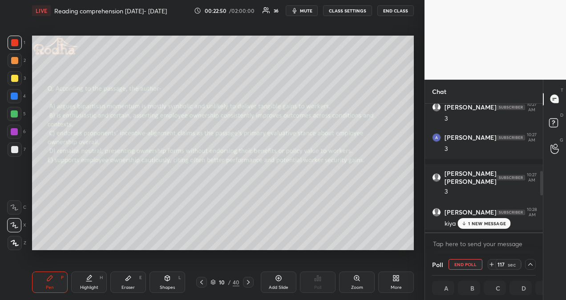
scroll to position [3, 3]
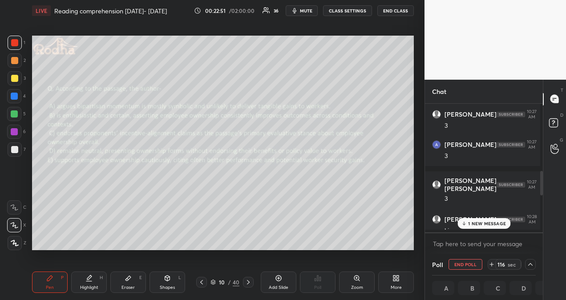
click at [486, 221] on p "1 NEW MESSAGE" at bounding box center [488, 223] width 38 height 5
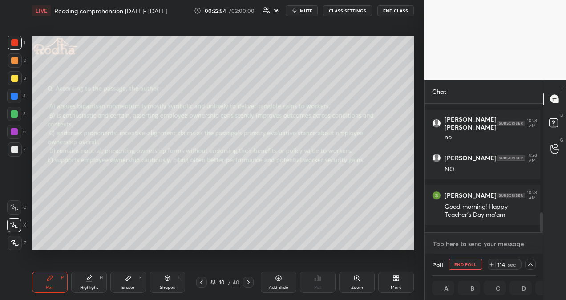
type textarea "x"
click at [453, 246] on textarea at bounding box center [484, 244] width 104 height 14
type textarea "t"
type textarea "x"
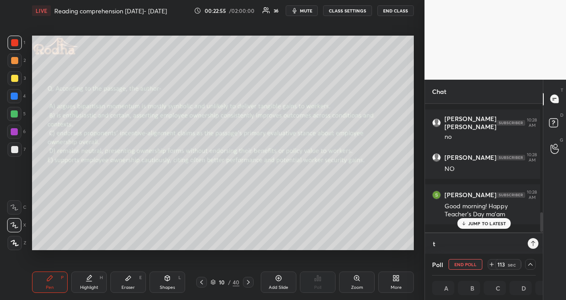
type textarea "th"
type textarea "x"
type textarea "tha"
type textarea "x"
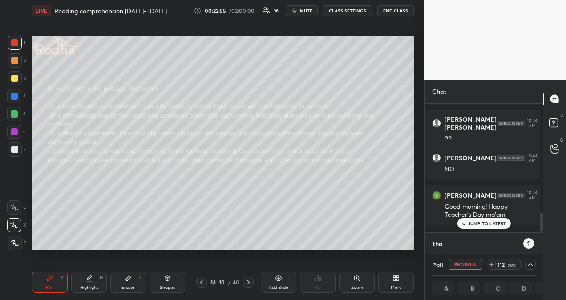
type textarea "than"
type textarea "x"
type textarea "thank"
type textarea "x"
type textarea "thanks"
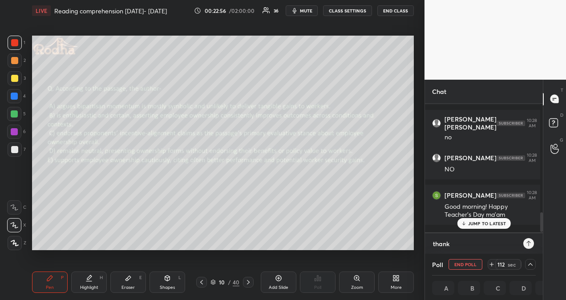
type textarea "x"
type textarea "thanks"
type textarea "x"
type textarea "thanks S"
type textarea "x"
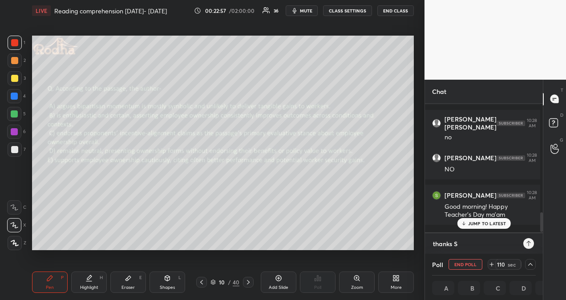
type textarea "thanks [PERSON_NAME]"
type textarea "x"
type textarea "thanks [PERSON_NAME]"
type textarea "x"
type textarea "thanks Shre"
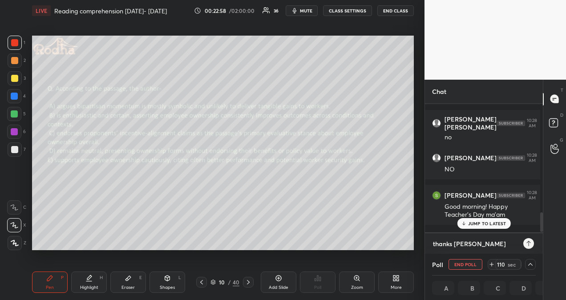
type textarea "x"
type textarea "thanks [PERSON_NAME]"
type textarea "x"
type textarea "thanks [PERSON_NAME]"
type textarea "x"
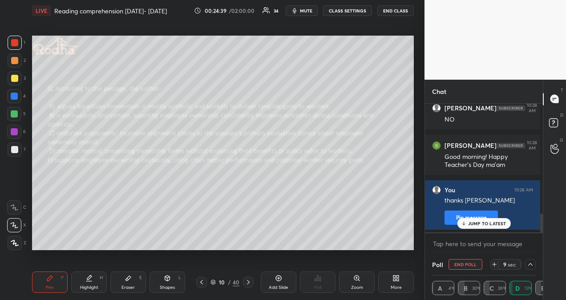
click at [471, 222] on p "JUMP TO LATEST" at bounding box center [488, 223] width 38 height 5
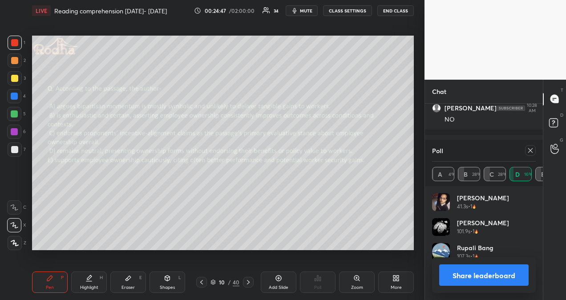
scroll to position [104, 101]
click at [531, 149] on icon at bounding box center [530, 150] width 7 height 7
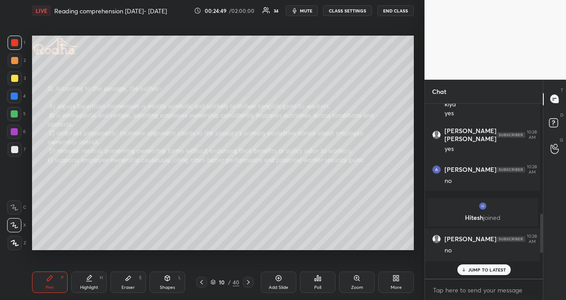
scroll to position [162, 113]
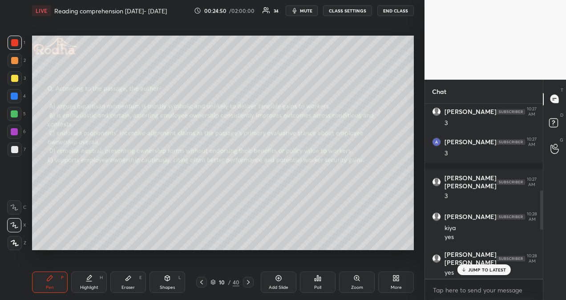
click at [473, 270] on p "JUMP TO LATEST" at bounding box center [488, 269] width 38 height 5
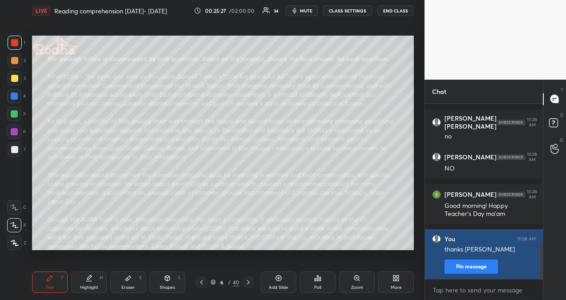
scroll to position [717, 0]
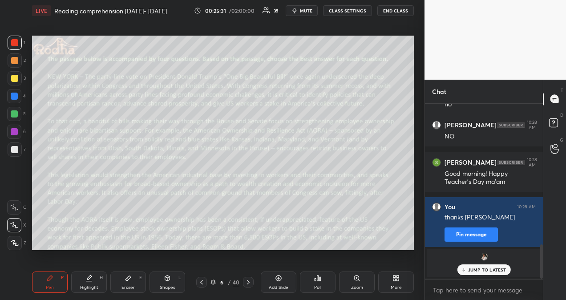
click at [467, 270] on div "JUMP TO LATEST" at bounding box center [483, 270] width 53 height 11
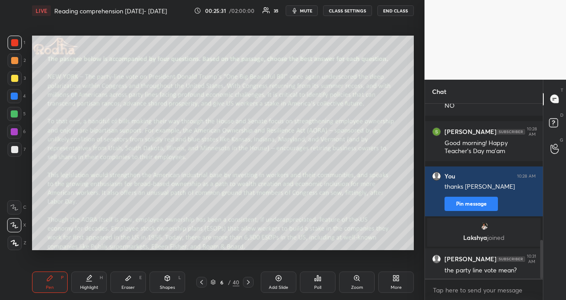
scroll to position [614, 0]
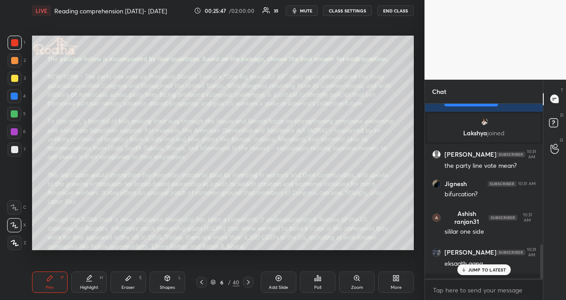
click at [481, 272] on p "JUMP TO LATEST" at bounding box center [488, 269] width 38 height 5
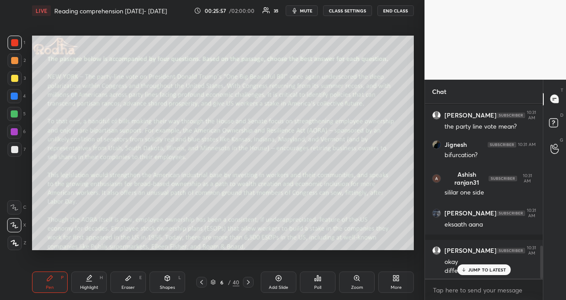
scroll to position [788, 0]
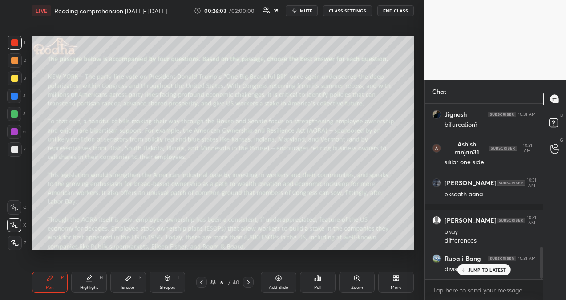
click at [489, 269] on p "JUMP TO LATEST" at bounding box center [488, 269] width 38 height 5
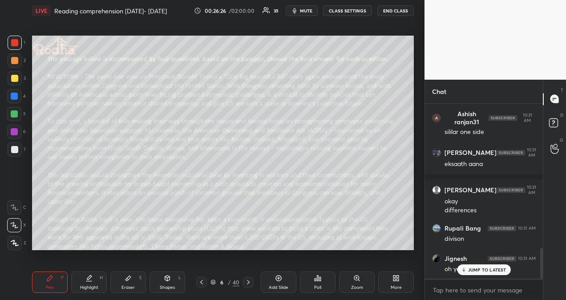
click at [489, 269] on p "JUMP TO LATEST" at bounding box center [488, 269] width 38 height 5
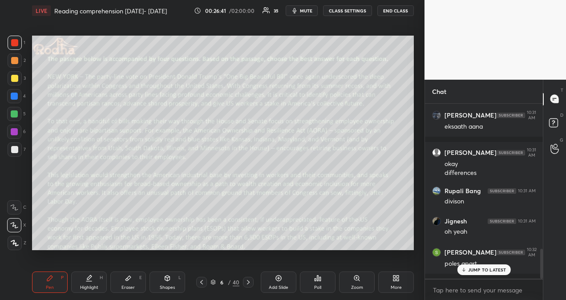
click at [473, 270] on p "JUMP TO LATEST" at bounding box center [488, 269] width 38 height 5
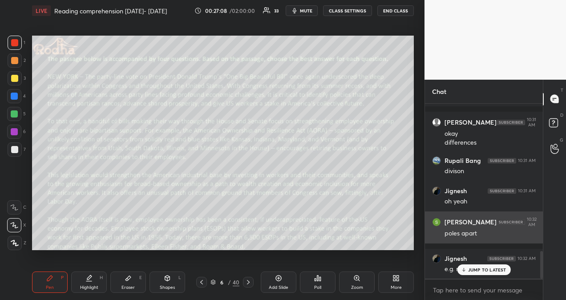
scroll to position [932, 0]
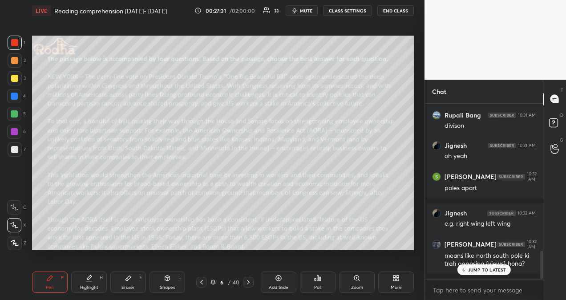
click at [480, 266] on div "JUMP TO LATEST" at bounding box center [483, 270] width 53 height 11
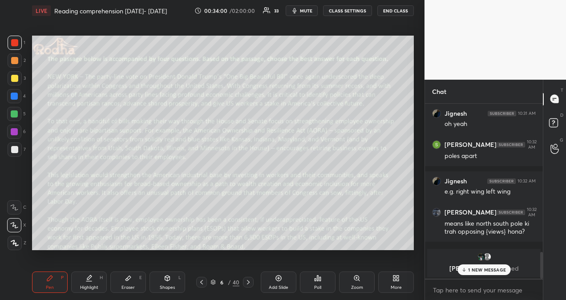
click at [487, 269] on p "1 NEW MESSAGE" at bounding box center [488, 269] width 38 height 5
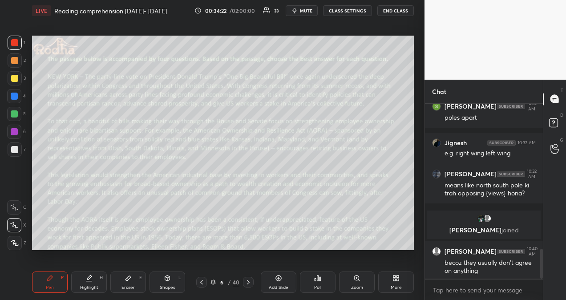
scroll to position [899, 0]
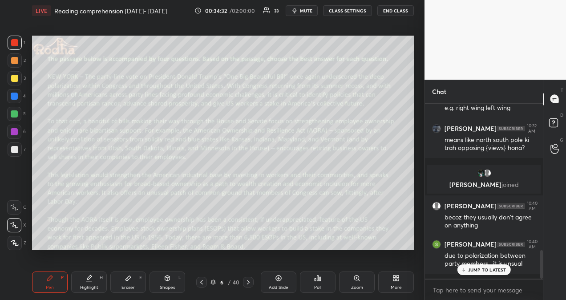
click at [488, 265] on div "JUMP TO LATEST" at bounding box center [483, 270] width 53 height 11
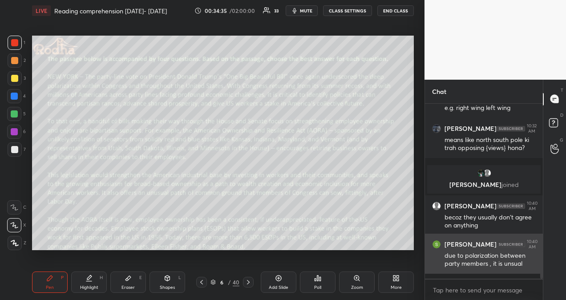
scroll to position [944, 0]
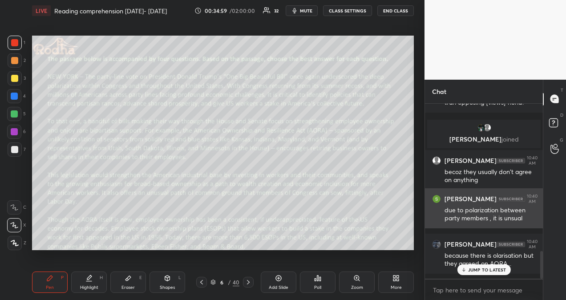
click at [495, 272] on p "JUMP TO LATEST" at bounding box center [488, 269] width 38 height 5
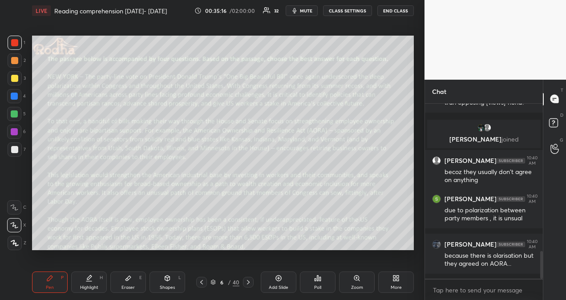
scroll to position [976, 0]
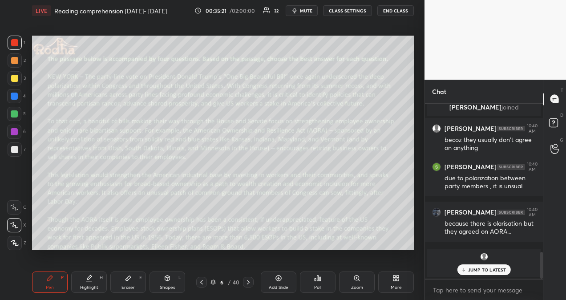
click at [468, 271] on div "JUMP TO LATEST" at bounding box center [483, 270] width 53 height 11
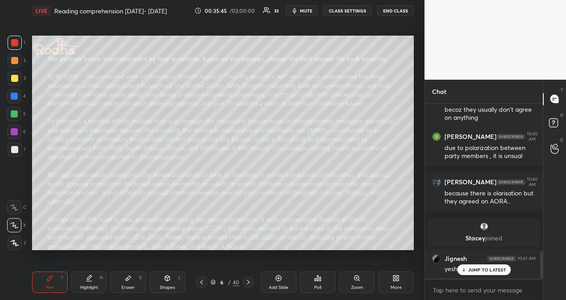
scroll to position [961, 0]
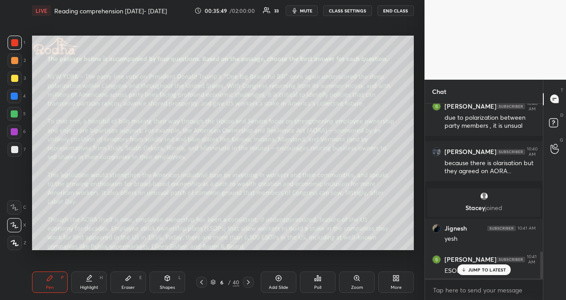
click at [497, 266] on div "JUMP TO LATEST" at bounding box center [483, 270] width 53 height 11
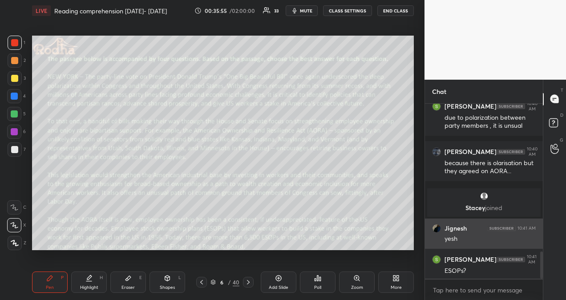
scroll to position [991, 0]
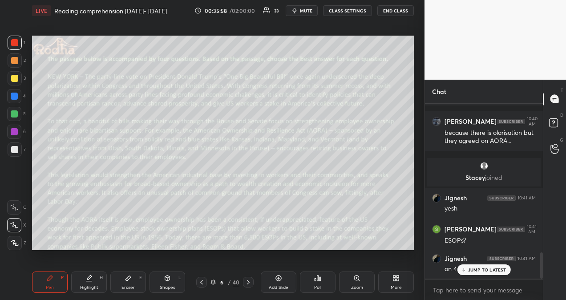
click at [494, 274] on div "JUMP TO LATEST" at bounding box center [483, 270] width 53 height 11
click at [251, 281] on icon at bounding box center [248, 282] width 7 height 7
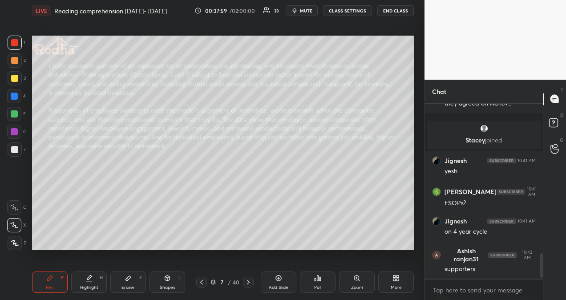
scroll to position [1066, 0]
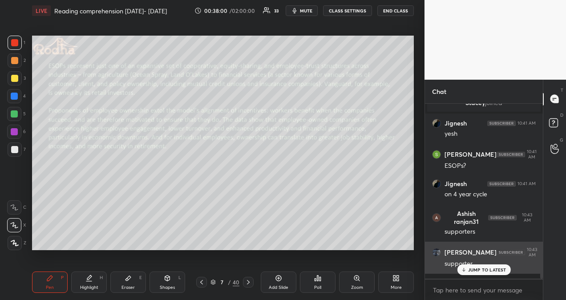
click at [485, 274] on div "[PERSON_NAME] 10:43 AM supporter" at bounding box center [484, 258] width 118 height 32
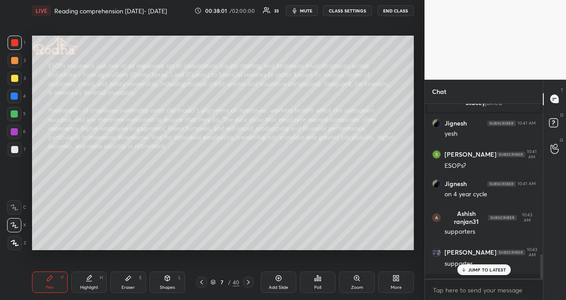
click at [487, 270] on p "JUMP TO LATEST" at bounding box center [488, 269] width 38 height 5
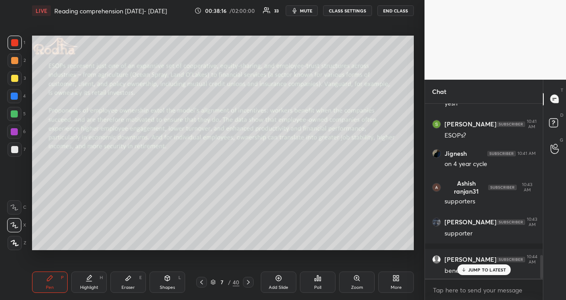
scroll to position [1127, 0]
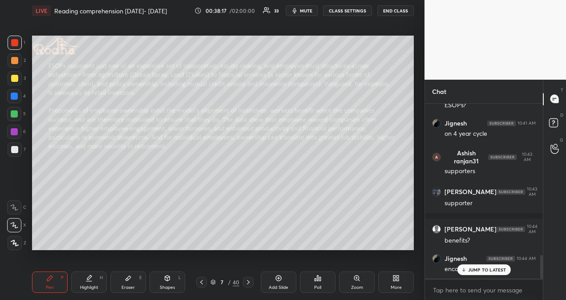
click at [491, 269] on p "JUMP TO LATEST" at bounding box center [488, 269] width 38 height 5
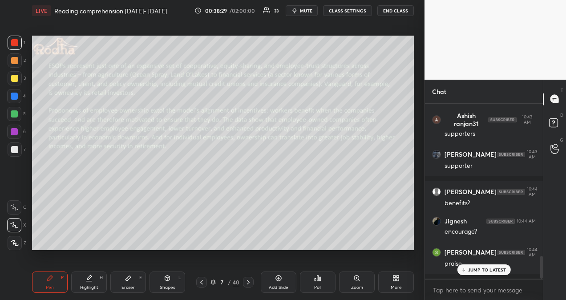
click at [487, 268] on p "JUMP TO LATEST" at bounding box center [488, 269] width 38 height 5
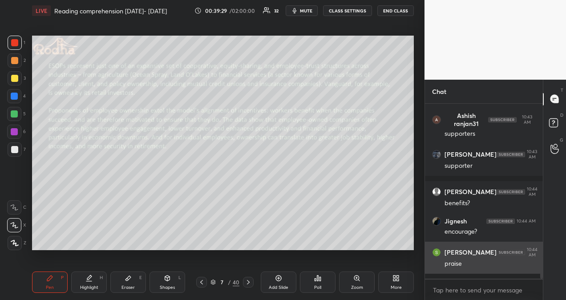
scroll to position [1194, 0]
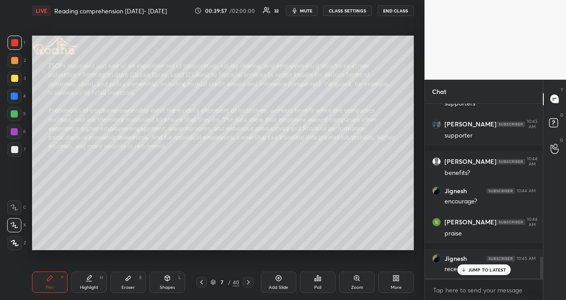
click at [474, 272] on p "JUMP TO LATEST" at bounding box center [488, 269] width 38 height 5
click at [249, 284] on icon at bounding box center [248, 282] width 7 height 7
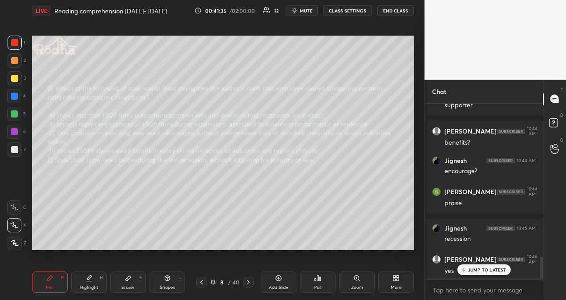
click at [497, 272] on p "JUMP TO LATEST" at bounding box center [488, 269] width 38 height 5
click at [200, 284] on icon at bounding box center [201, 282] width 7 height 7
click at [248, 283] on icon at bounding box center [248, 282] width 7 height 7
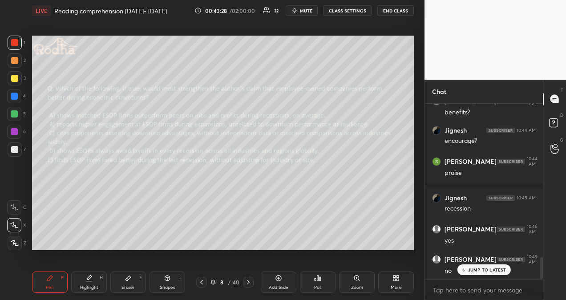
click at [495, 270] on p "JUMP TO LATEST" at bounding box center [488, 269] width 38 height 5
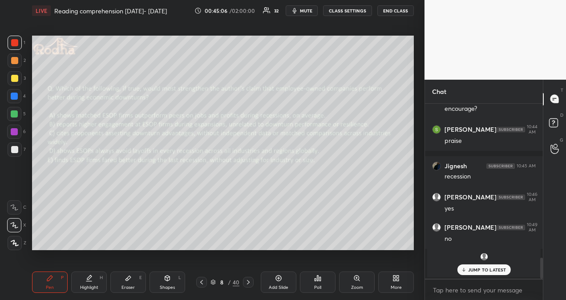
click at [493, 269] on p "JUMP TO LATEST" at bounding box center [488, 269] width 38 height 5
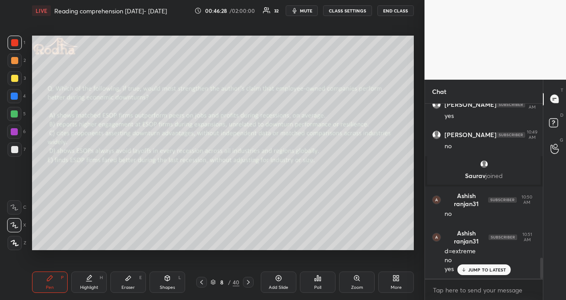
scroll to position [1282, 0]
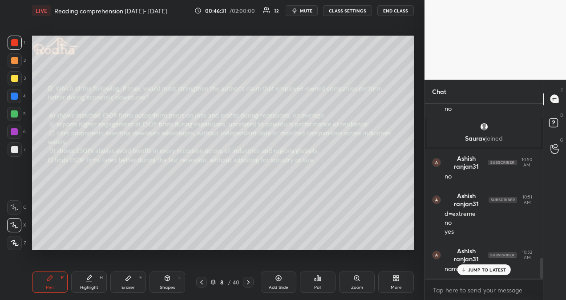
click at [487, 272] on p "JUMP TO LATEST" at bounding box center [488, 269] width 38 height 5
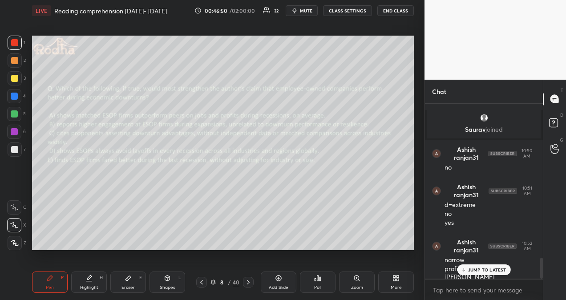
click at [506, 265] on div "JUMP TO LATEST" at bounding box center [483, 270] width 53 height 11
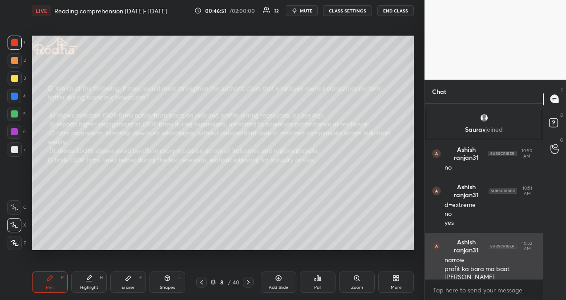
scroll to position [1336, 0]
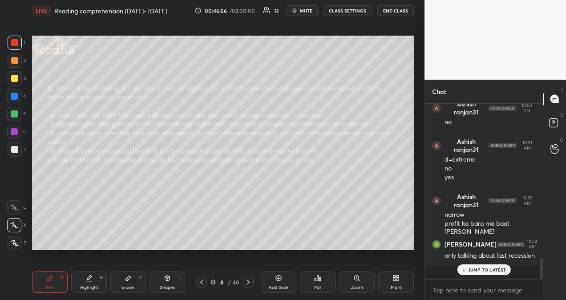
click at [465, 270] on icon at bounding box center [464, 269] width 6 height 5
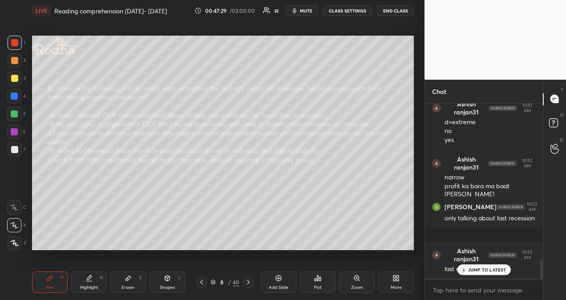
click at [465, 269] on icon at bounding box center [464, 269] width 6 height 5
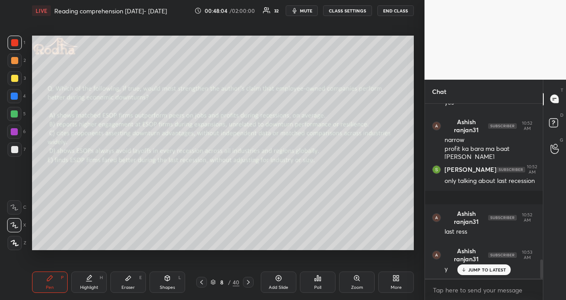
click at [497, 266] on div "JUMP TO LATEST" at bounding box center [483, 270] width 53 height 11
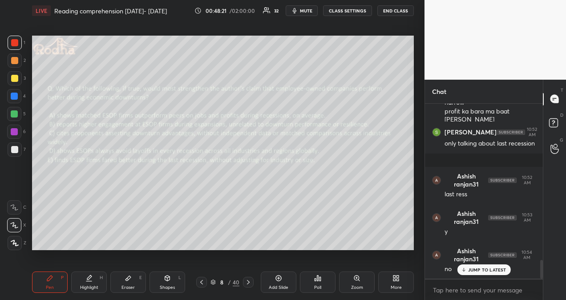
scroll to position [1486, 0]
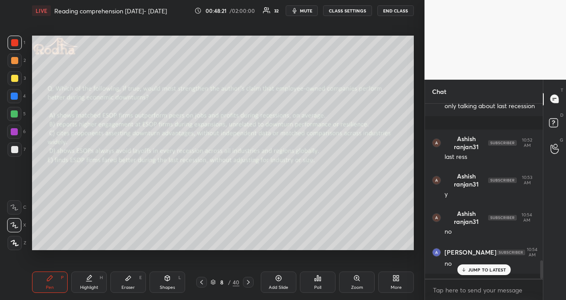
click at [248, 283] on icon at bounding box center [248, 282] width 3 height 4
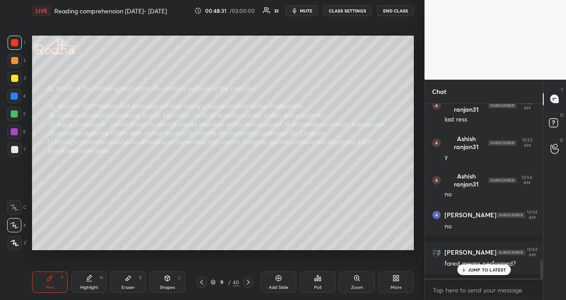
click at [497, 265] on div "JUMP TO LATEST" at bounding box center [483, 270] width 53 height 11
click at [276, 280] on icon at bounding box center [279, 279] width 6 height 6
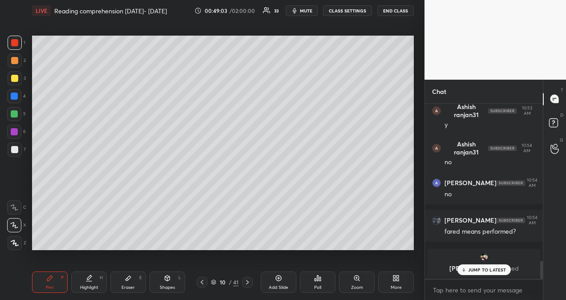
click at [501, 273] on p "JUMP TO LATEST" at bounding box center [488, 269] width 38 height 5
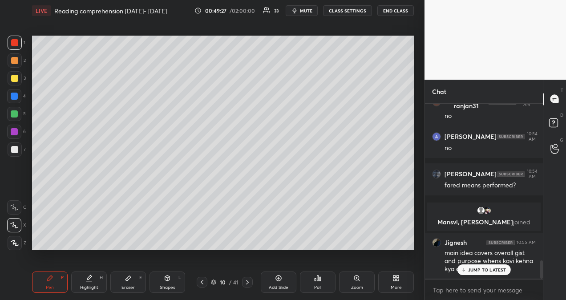
scroll to position [1504, 0]
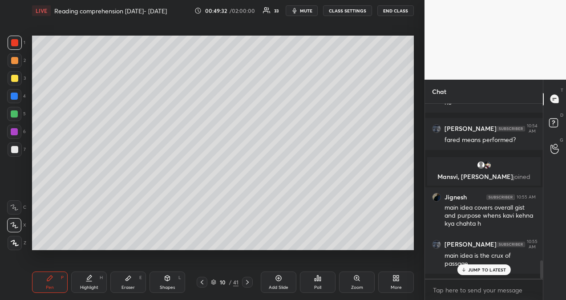
click at [497, 271] on p "JUMP TO LATEST" at bounding box center [488, 269] width 38 height 5
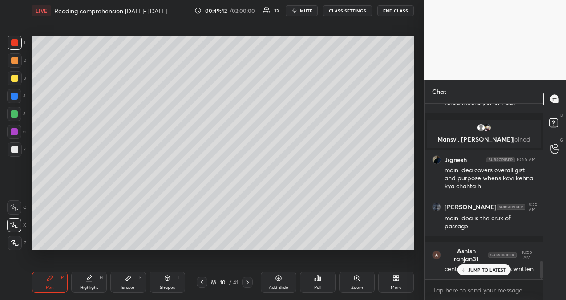
click at [503, 272] on p "JUMP TO LATEST" at bounding box center [488, 269] width 38 height 5
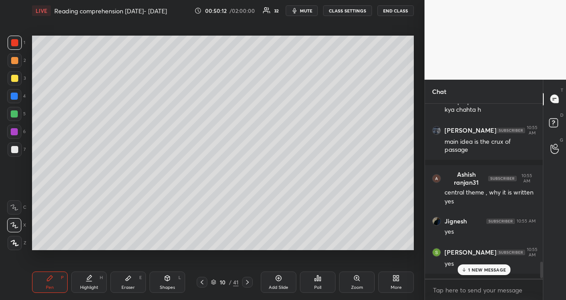
scroll to position [1664, 0]
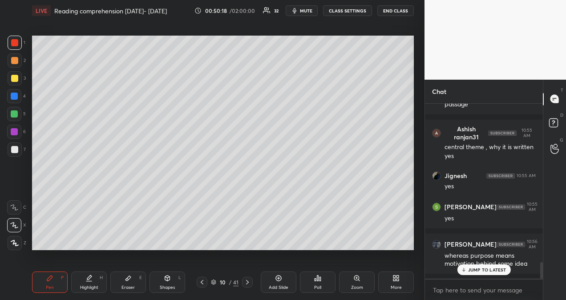
click at [476, 269] on p "JUMP TO LATEST" at bounding box center [488, 269] width 38 height 5
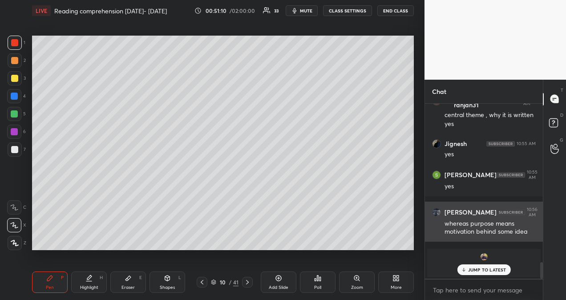
scroll to position [1636, 0]
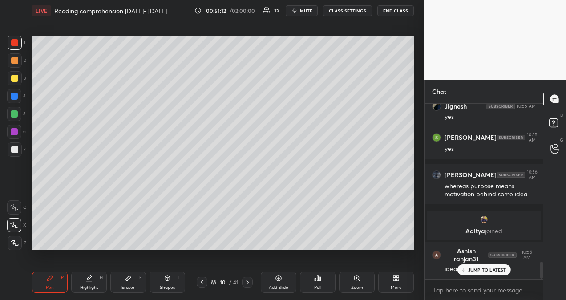
click at [469, 269] on p "JUMP TO LATEST" at bounding box center [488, 269] width 38 height 5
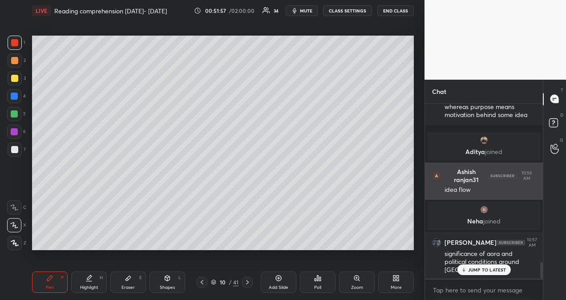
scroll to position [1675, 0]
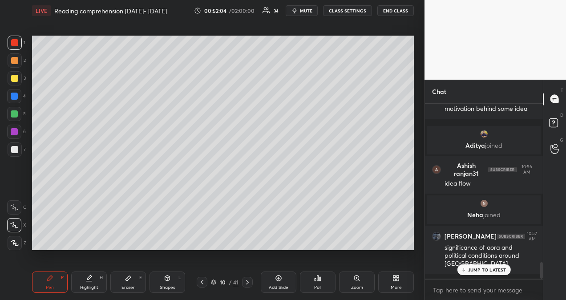
click at [471, 273] on div "JUMP TO LATEST" at bounding box center [483, 270] width 53 height 11
click at [202, 278] on div at bounding box center [202, 282] width 11 height 11
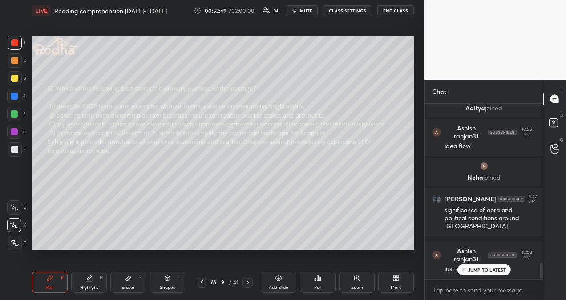
click at [492, 272] on p "JUMP TO LATEST" at bounding box center [488, 269] width 38 height 5
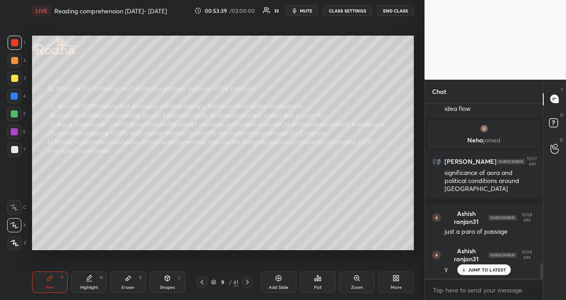
scroll to position [1781, 0]
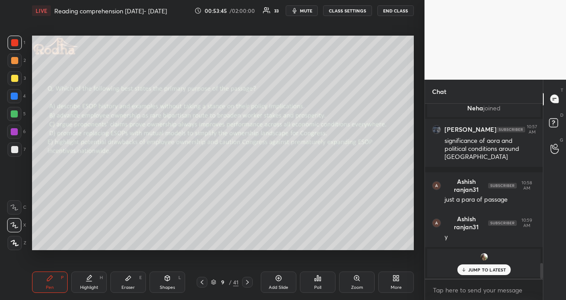
click at [473, 270] on p "JUMP TO LATEST" at bounding box center [488, 269] width 38 height 5
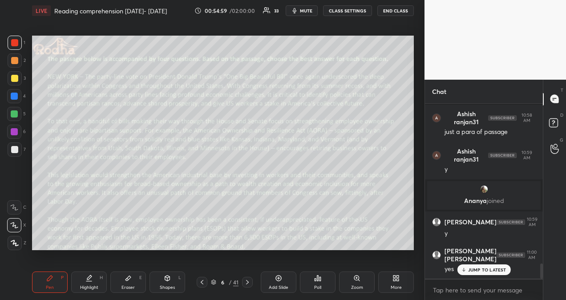
scroll to position [1887, 0]
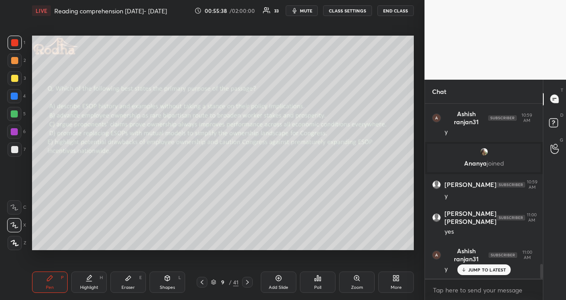
click at [491, 270] on p "JUMP TO LATEST" at bounding box center [488, 269] width 38 height 5
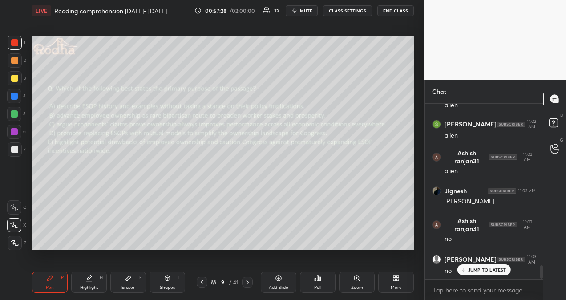
scroll to position [2180, 0]
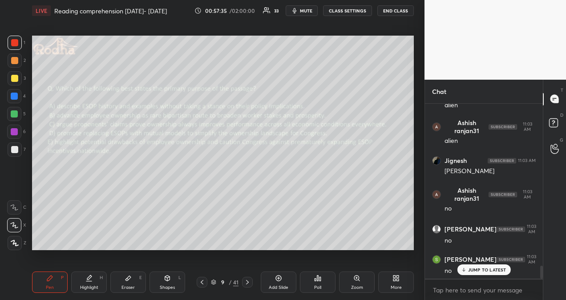
click at [472, 269] on p "JUMP TO LATEST" at bounding box center [488, 269] width 38 height 5
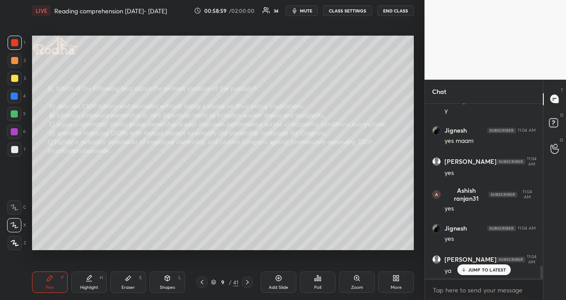
scroll to position [2193, 0]
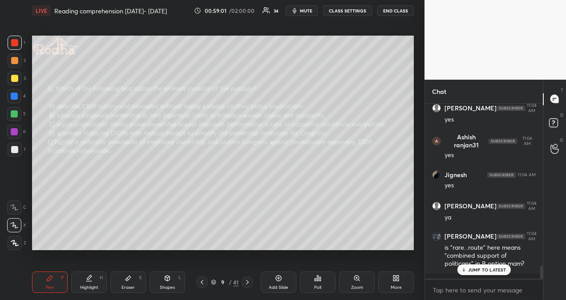
click at [492, 270] on p "JUMP TO LATEST" at bounding box center [488, 269] width 38 height 5
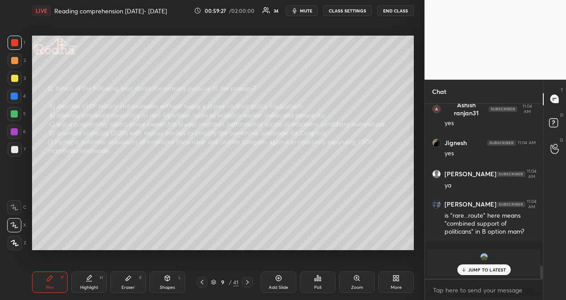
click at [491, 270] on p "JUMP TO LATEST" at bounding box center [488, 269] width 38 height 5
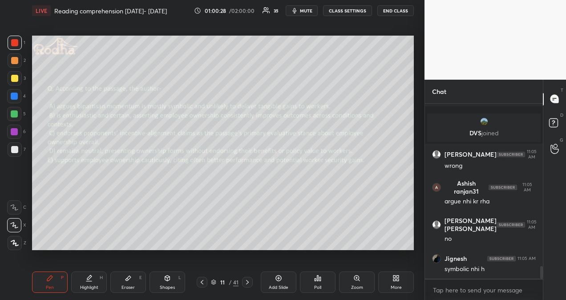
scroll to position [2288, 0]
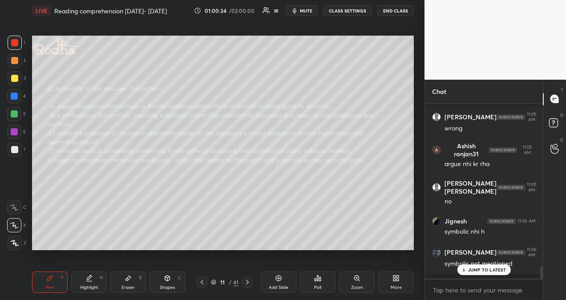
click at [475, 268] on p "JUMP TO LATEST" at bounding box center [488, 269] width 38 height 5
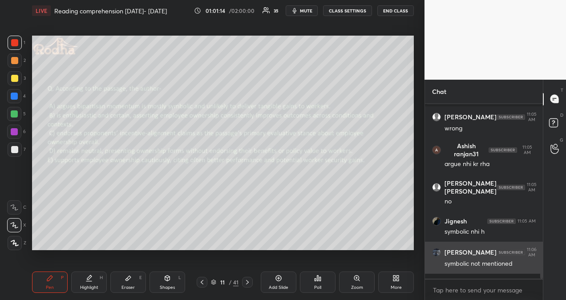
scroll to position [2319, 0]
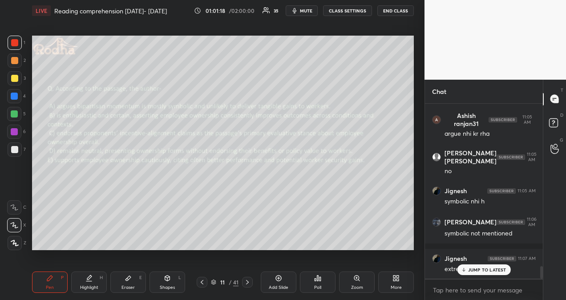
click at [506, 266] on div "JUMP TO LATEST" at bounding box center [483, 270] width 53 height 11
click at [298, 9] on icon "button" at bounding box center [294, 10] width 7 height 7
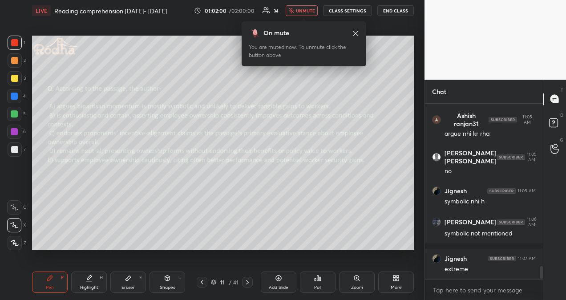
click at [299, 9] on span "unmute" at bounding box center [305, 11] width 19 height 6
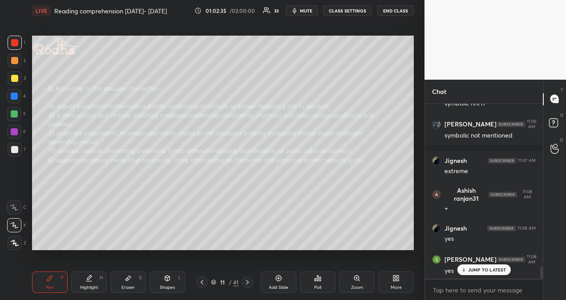
scroll to position [2454, 0]
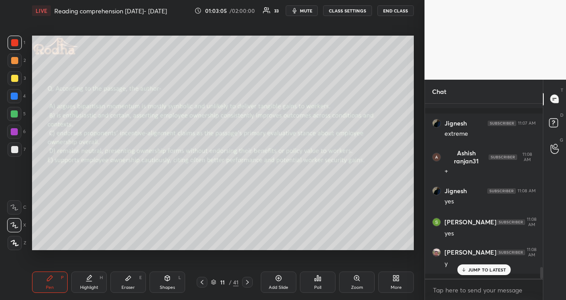
click at [485, 270] on p "JUMP TO LATEST" at bounding box center [488, 269] width 38 height 5
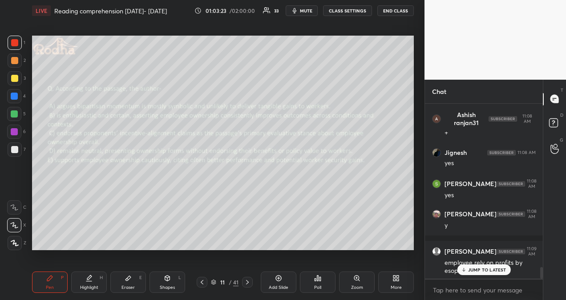
scroll to position [2538, 0]
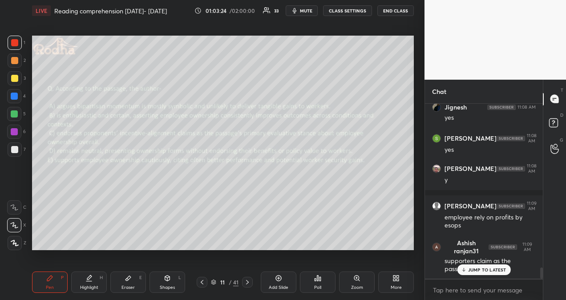
click at [493, 270] on p "JUMP TO LATEST" at bounding box center [488, 269] width 38 height 5
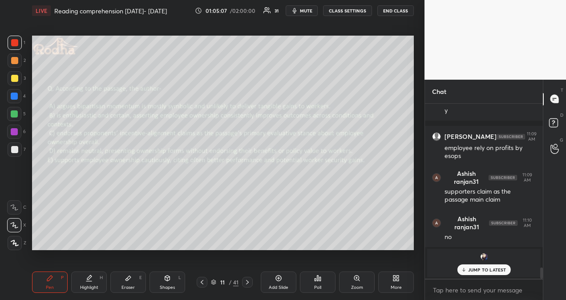
scroll to position [2653, 0]
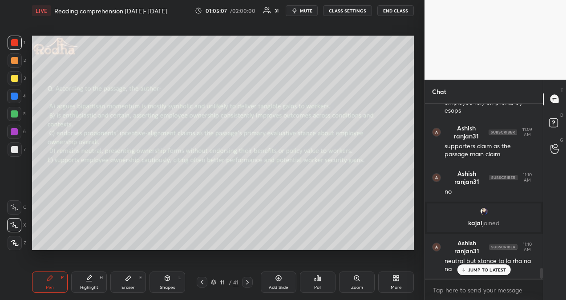
click at [484, 272] on p "JUMP TO LATEST" at bounding box center [488, 269] width 38 height 5
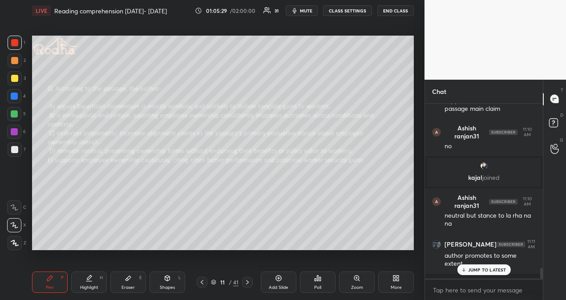
click at [480, 272] on p "JUMP TO LATEST" at bounding box center [488, 269] width 38 height 5
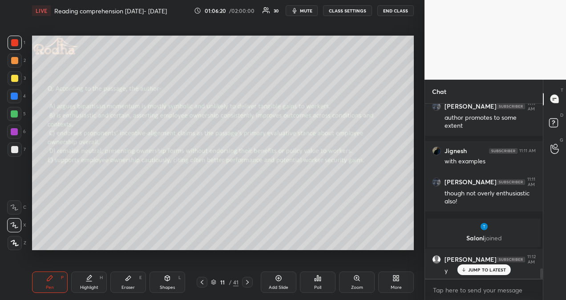
scroll to position [2873, 0]
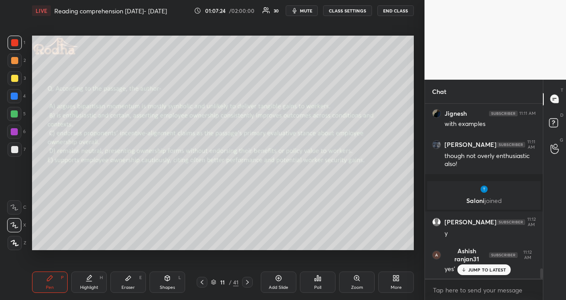
click at [493, 271] on p "JUMP TO LATEST" at bounding box center [488, 269] width 38 height 5
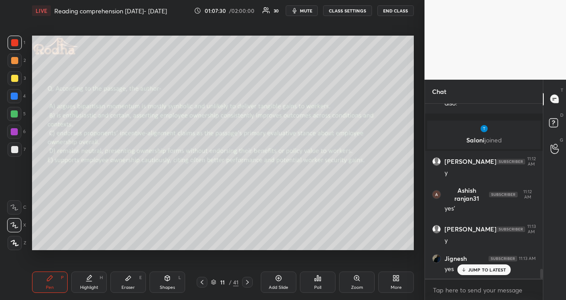
scroll to position [2964, 0]
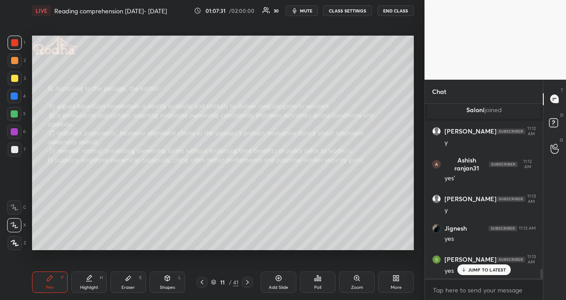
click at [246, 284] on icon at bounding box center [247, 282] width 7 height 7
click at [500, 269] on p "JUMP TO LATEST" at bounding box center [488, 269] width 38 height 5
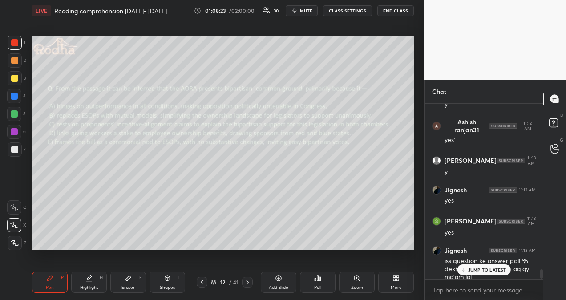
scroll to position [3033, 0]
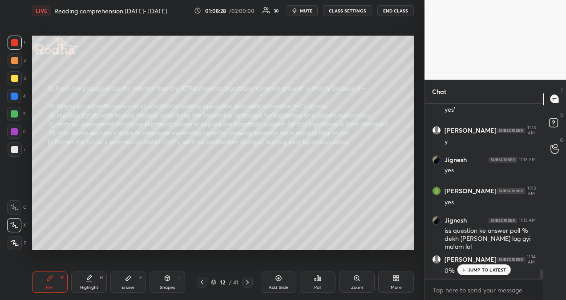
click at [489, 271] on p "JUMP TO LATEST" at bounding box center [488, 269] width 38 height 5
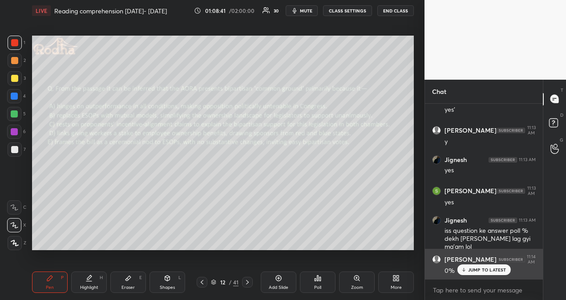
scroll to position [3065, 0]
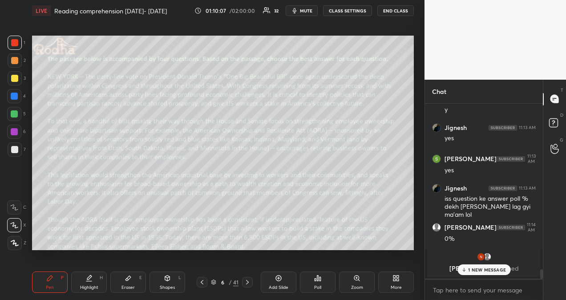
click at [248, 282] on icon at bounding box center [247, 282] width 7 height 7
click at [247, 282] on icon at bounding box center [247, 282] width 7 height 7
click at [247, 283] on icon at bounding box center [247, 282] width 7 height 7
click at [246, 284] on icon at bounding box center [247, 282] width 3 height 4
click at [246, 285] on icon at bounding box center [247, 282] width 7 height 7
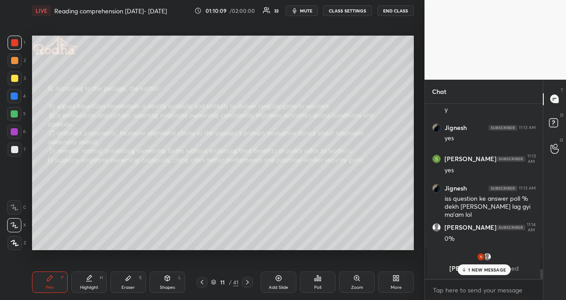
click at [249, 284] on icon at bounding box center [247, 282] width 7 height 7
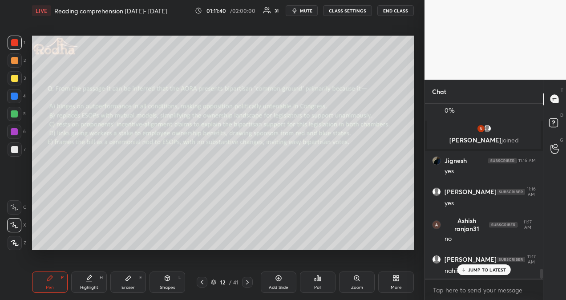
scroll to position [2916, 0]
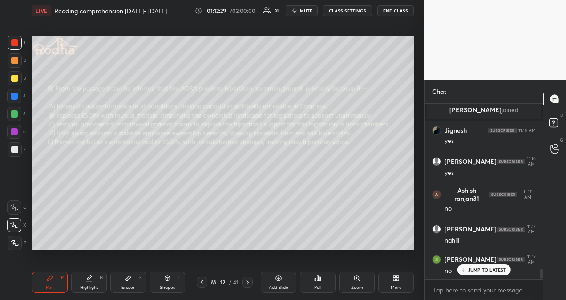
click at [490, 268] on p "JUMP TO LATEST" at bounding box center [488, 269] width 38 height 5
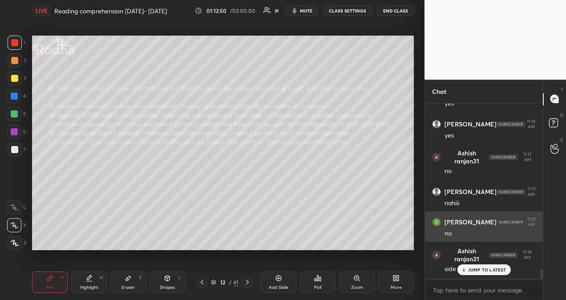
scroll to position [2992, 0]
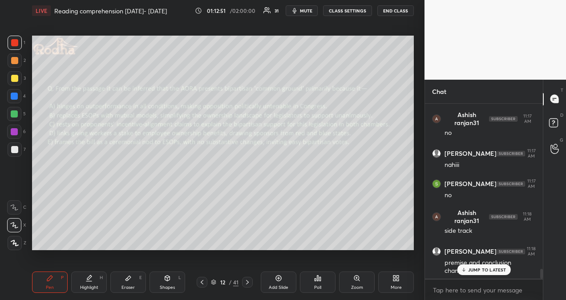
click at [482, 272] on p "JUMP TO LATEST" at bounding box center [488, 269] width 38 height 5
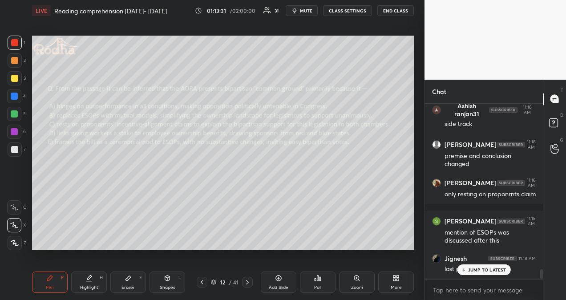
scroll to position [3137, 0]
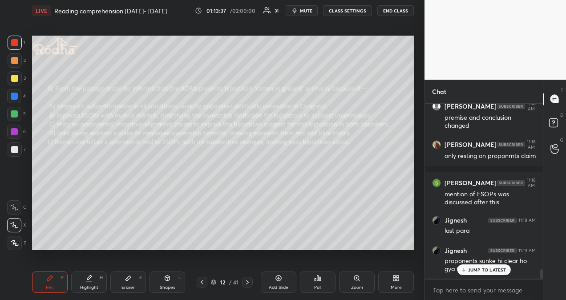
click at [489, 270] on p "JUMP TO LATEST" at bounding box center [488, 269] width 38 height 5
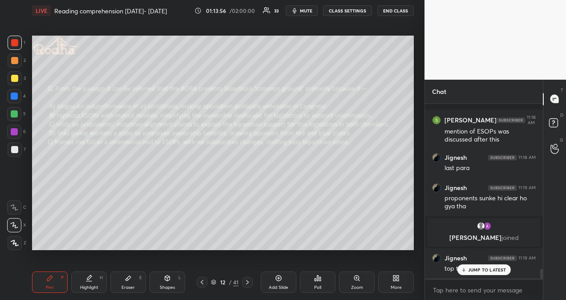
scroll to position [3017, 0]
click at [479, 272] on p "JUMP TO LATEST" at bounding box center [488, 269] width 38 height 5
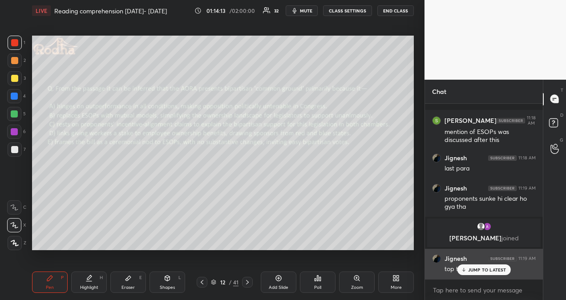
scroll to position [3047, 0]
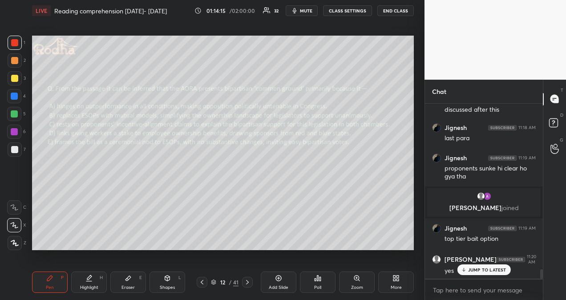
click at [469, 271] on p "JUMP TO LATEST" at bounding box center [488, 269] width 38 height 5
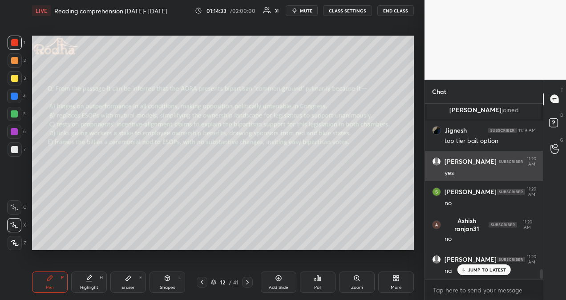
scroll to position [3175, 0]
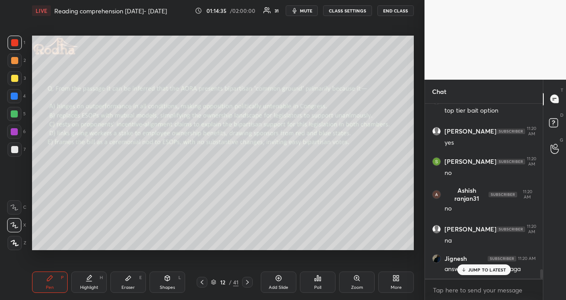
click at [485, 270] on p "JUMP TO LATEST" at bounding box center [488, 269] width 38 height 5
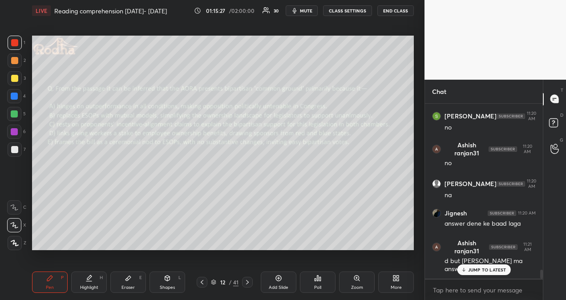
scroll to position [3251, 0]
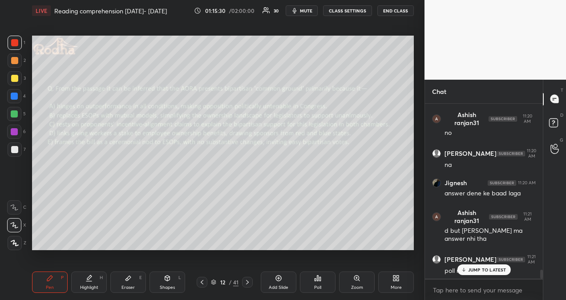
click at [465, 273] on div "JUMP TO LATEST" at bounding box center [483, 270] width 53 height 11
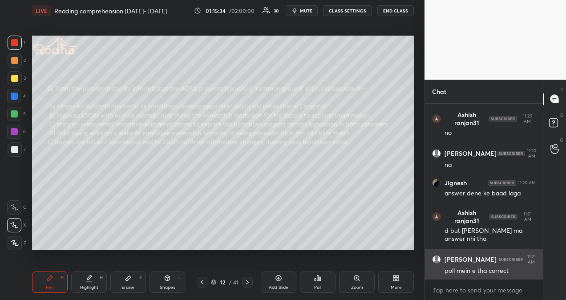
scroll to position [3289, 0]
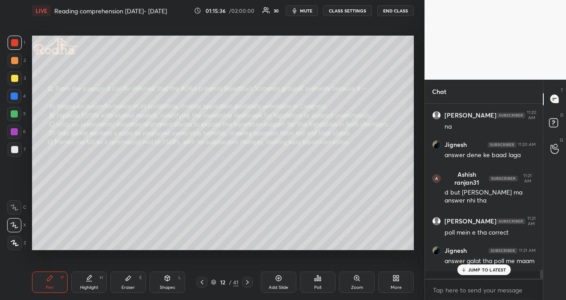
click at [469, 270] on p "JUMP TO LATEST" at bounding box center [488, 269] width 38 height 5
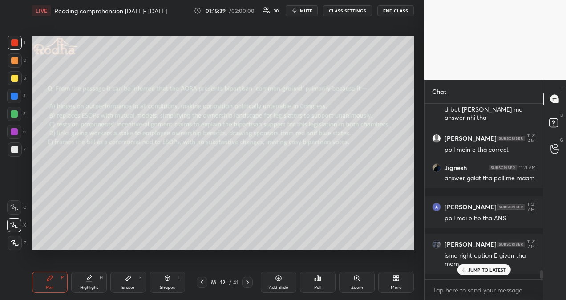
scroll to position [3403, 0]
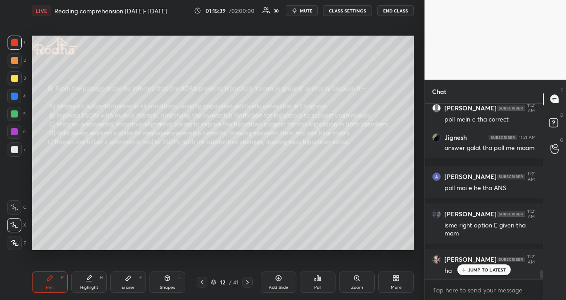
click at [469, 270] on p "JUMP TO LATEST" at bounding box center [488, 269] width 38 height 5
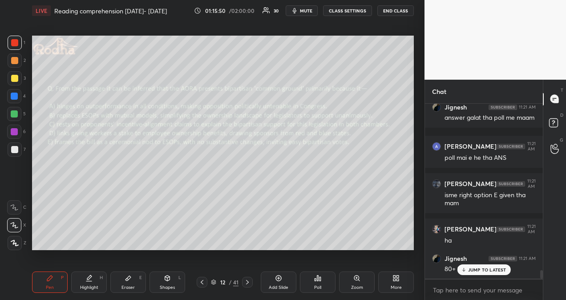
click at [503, 269] on p "JUMP TO LATEST" at bounding box center [488, 269] width 38 height 5
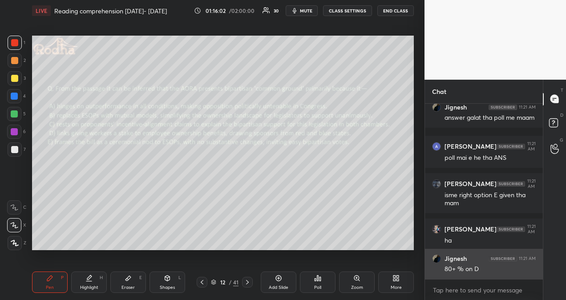
scroll to position [3465, 0]
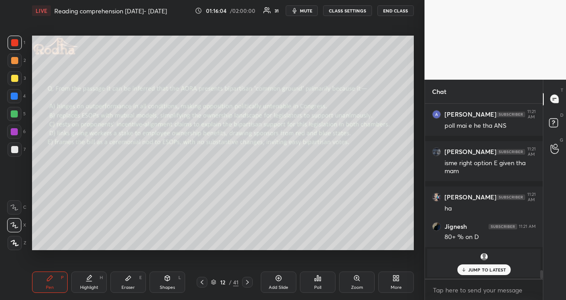
click at [499, 269] on p "JUMP TO LATEST" at bounding box center [488, 269] width 38 height 5
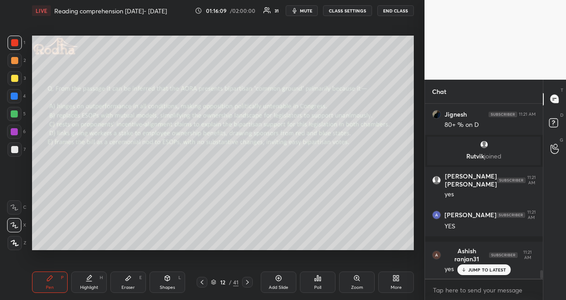
scroll to position [3439, 0]
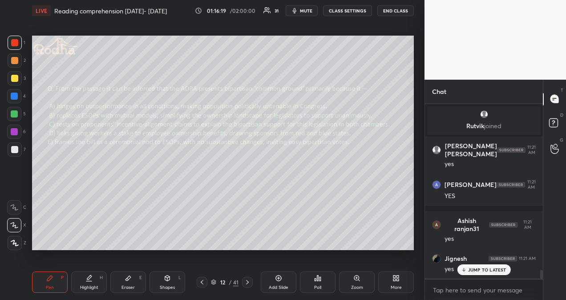
click at [477, 273] on div "JUMP TO LATEST" at bounding box center [483, 270] width 53 height 11
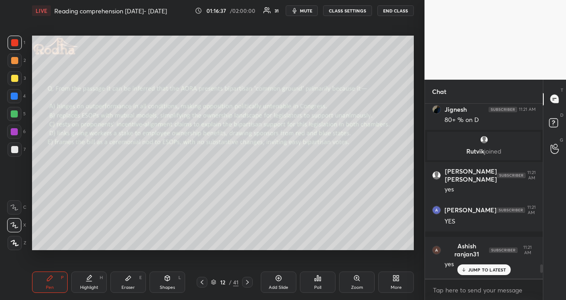
scroll to position [3413, 0]
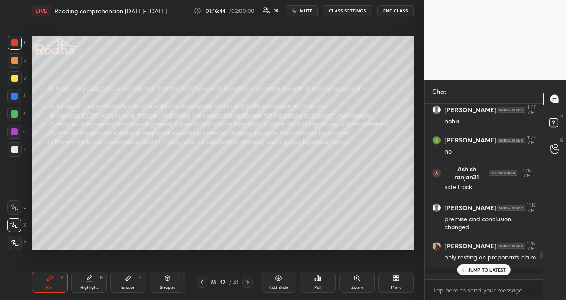
click at [493, 272] on p "JUMP TO LATEST" at bounding box center [488, 269] width 38 height 5
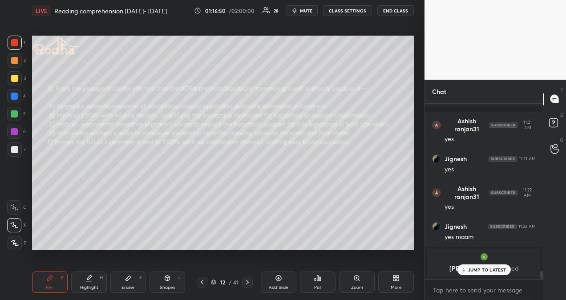
scroll to position [3792, 0]
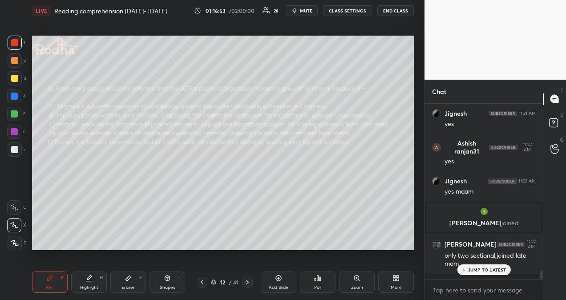
click at [466, 269] on icon at bounding box center [464, 269] width 6 height 5
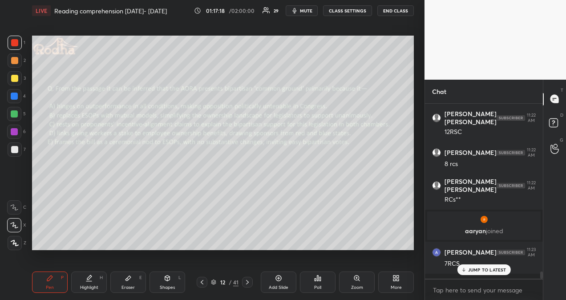
scroll to position [4088, 0]
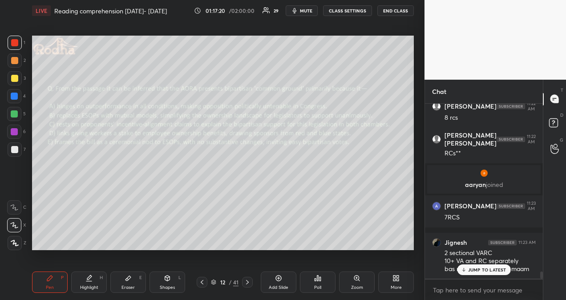
click at [495, 271] on p "JUMP TO LATEST" at bounding box center [488, 269] width 38 height 5
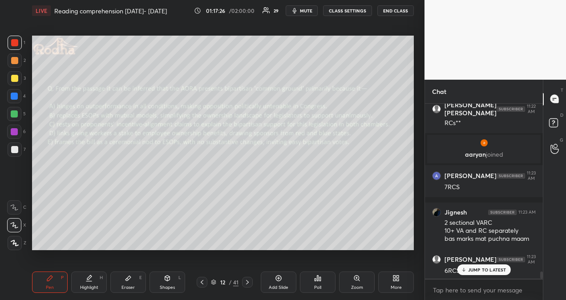
click at [499, 269] on p "JUMP TO LATEST" at bounding box center [488, 269] width 38 height 5
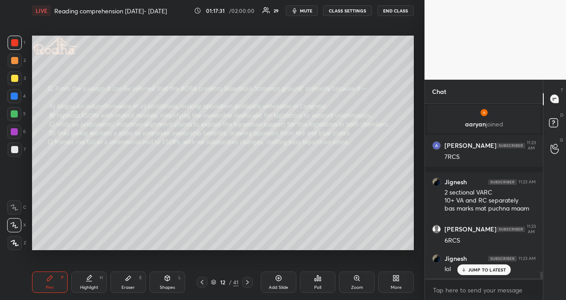
click at [495, 272] on p "JUMP TO LATEST" at bounding box center [488, 269] width 38 height 5
click at [495, 270] on p "JUMP TO LATEST" at bounding box center [488, 269] width 38 height 5
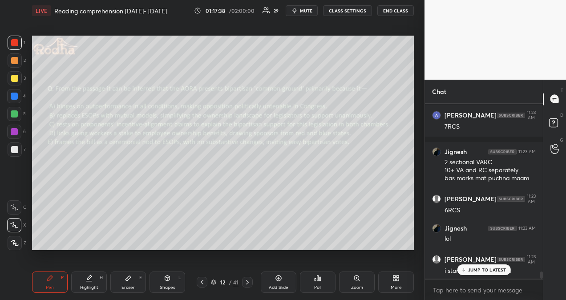
click at [490, 266] on div "JUMP TO LATEST" at bounding box center [483, 270] width 53 height 11
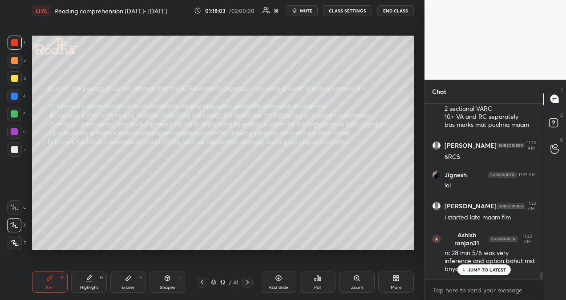
scroll to position [4270, 0]
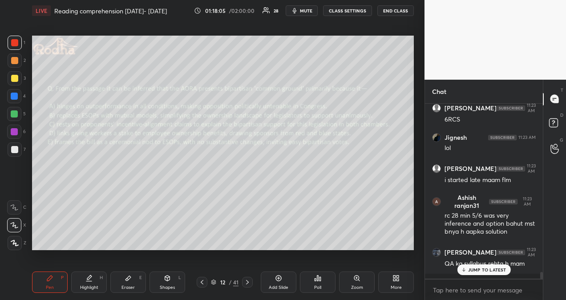
click at [496, 273] on div "JUMP TO LATEST" at bounding box center [483, 270] width 53 height 11
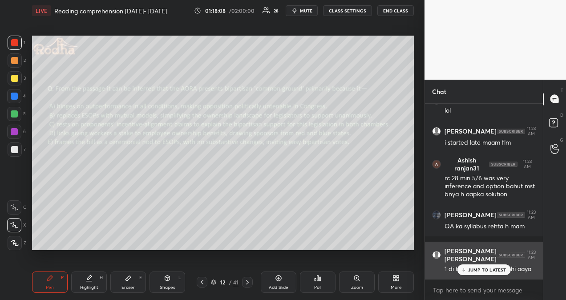
click at [473, 275] on div "[PERSON_NAME] [PERSON_NAME] 11:23 AM 1 di thi raat bhar nind nhi aaya" at bounding box center [484, 260] width 118 height 37
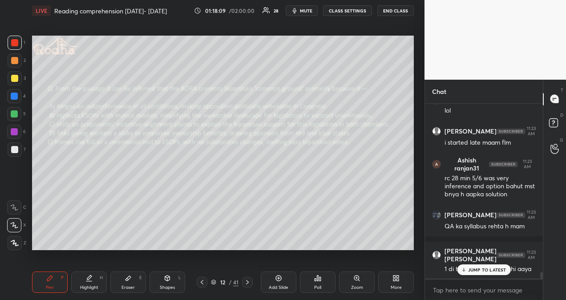
scroll to position [4346, 0]
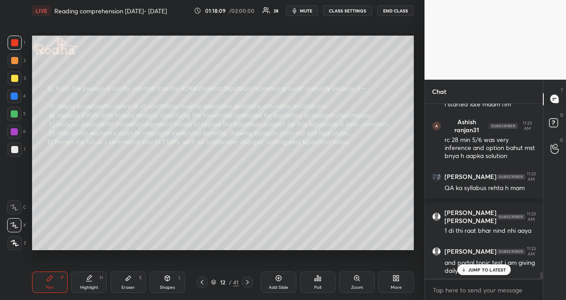
click at [485, 268] on p "JUMP TO LATEST" at bounding box center [488, 269] width 38 height 5
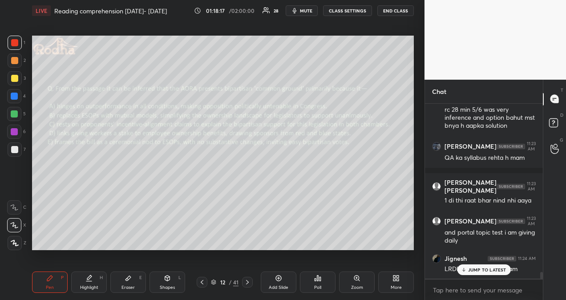
click at [466, 271] on icon at bounding box center [464, 269] width 6 height 5
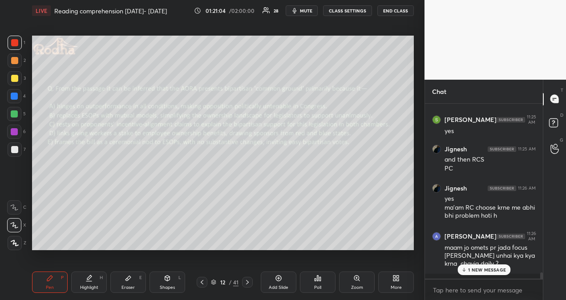
scroll to position [4757, 0]
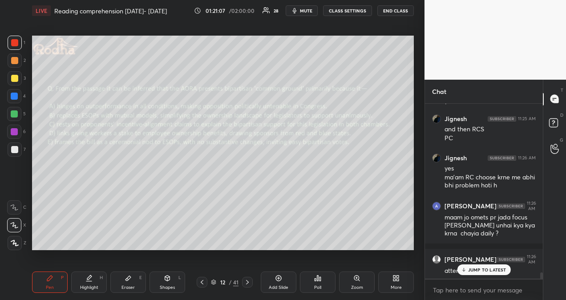
click at [472, 269] on p "JUMP TO LATEST" at bounding box center [488, 269] width 38 height 5
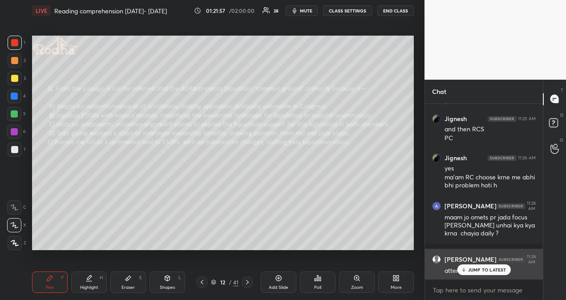
scroll to position [4803, 0]
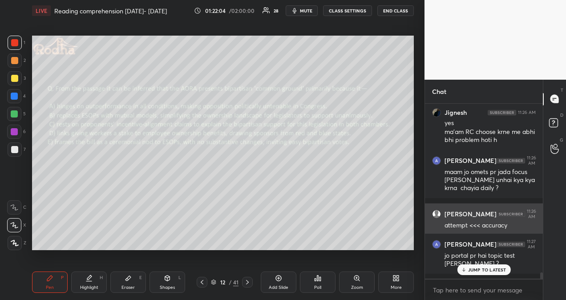
click at [489, 272] on p "JUMP TO LATEST" at bounding box center [488, 269] width 38 height 5
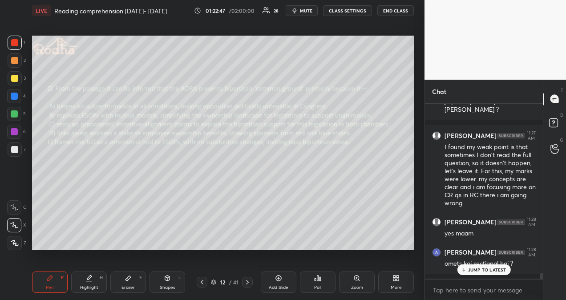
scroll to position [4987, 0]
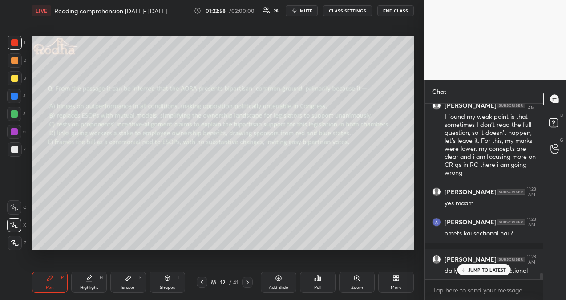
click at [484, 268] on p "JUMP TO LATEST" at bounding box center [488, 269] width 38 height 5
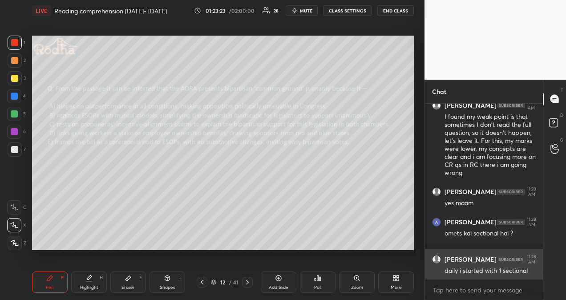
scroll to position [5065, 0]
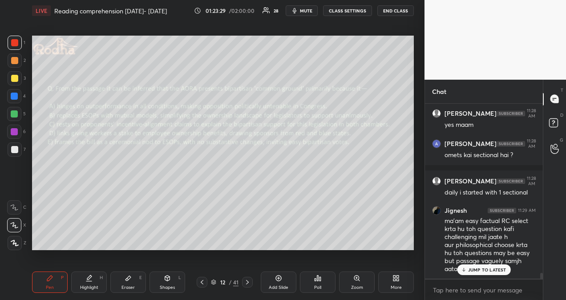
click at [476, 268] on p "JUMP TO LATEST" at bounding box center [488, 269] width 38 height 5
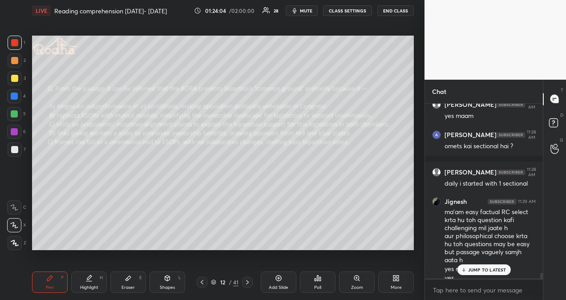
scroll to position [5083, 0]
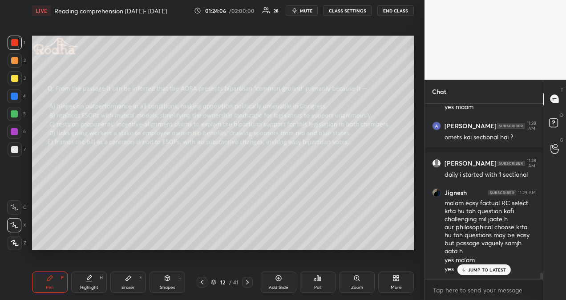
click at [504, 272] on p "JUMP TO LATEST" at bounding box center [488, 269] width 38 height 5
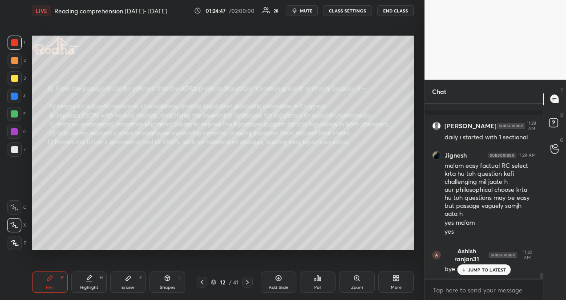
click at [473, 274] on div "JUMP TO LATEST" at bounding box center [483, 270] width 53 height 11
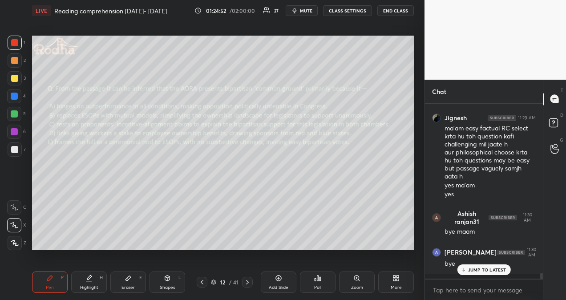
click at [393, 12] on button "END CLASS" at bounding box center [396, 10] width 37 height 11
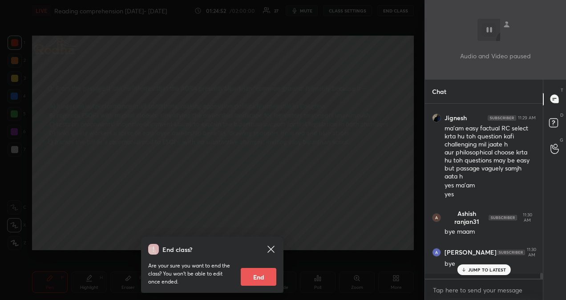
scroll to position [5196, 0]
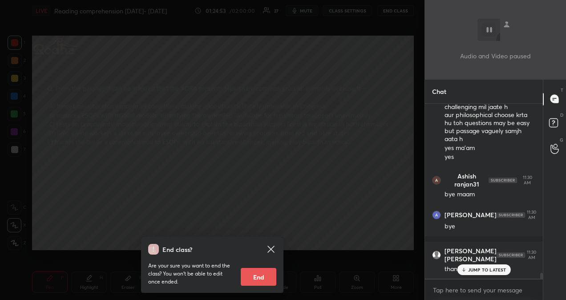
click at [270, 282] on button "End" at bounding box center [259, 277] width 36 height 18
type textarea "x"
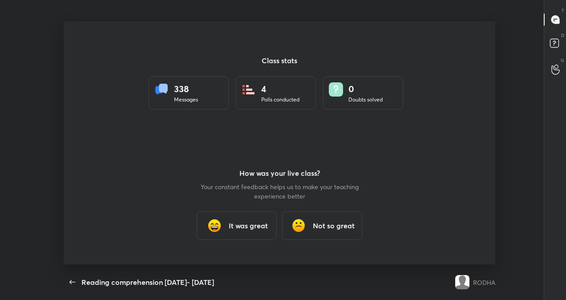
scroll to position [44292, 43976]
